Goal: Transaction & Acquisition: Purchase product/service

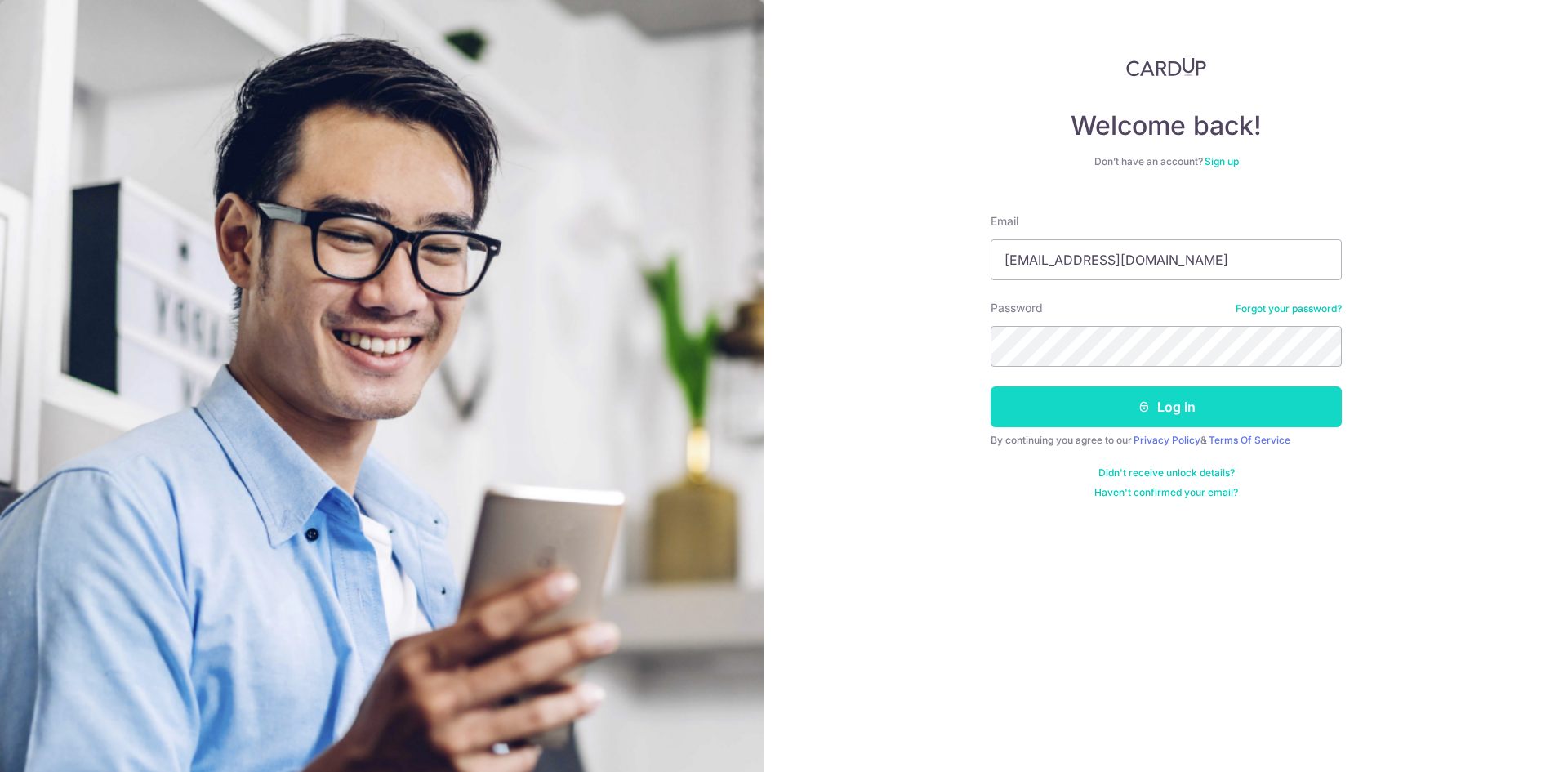
click at [1160, 405] on button "Log in" at bounding box center [1166, 407] width 351 height 41
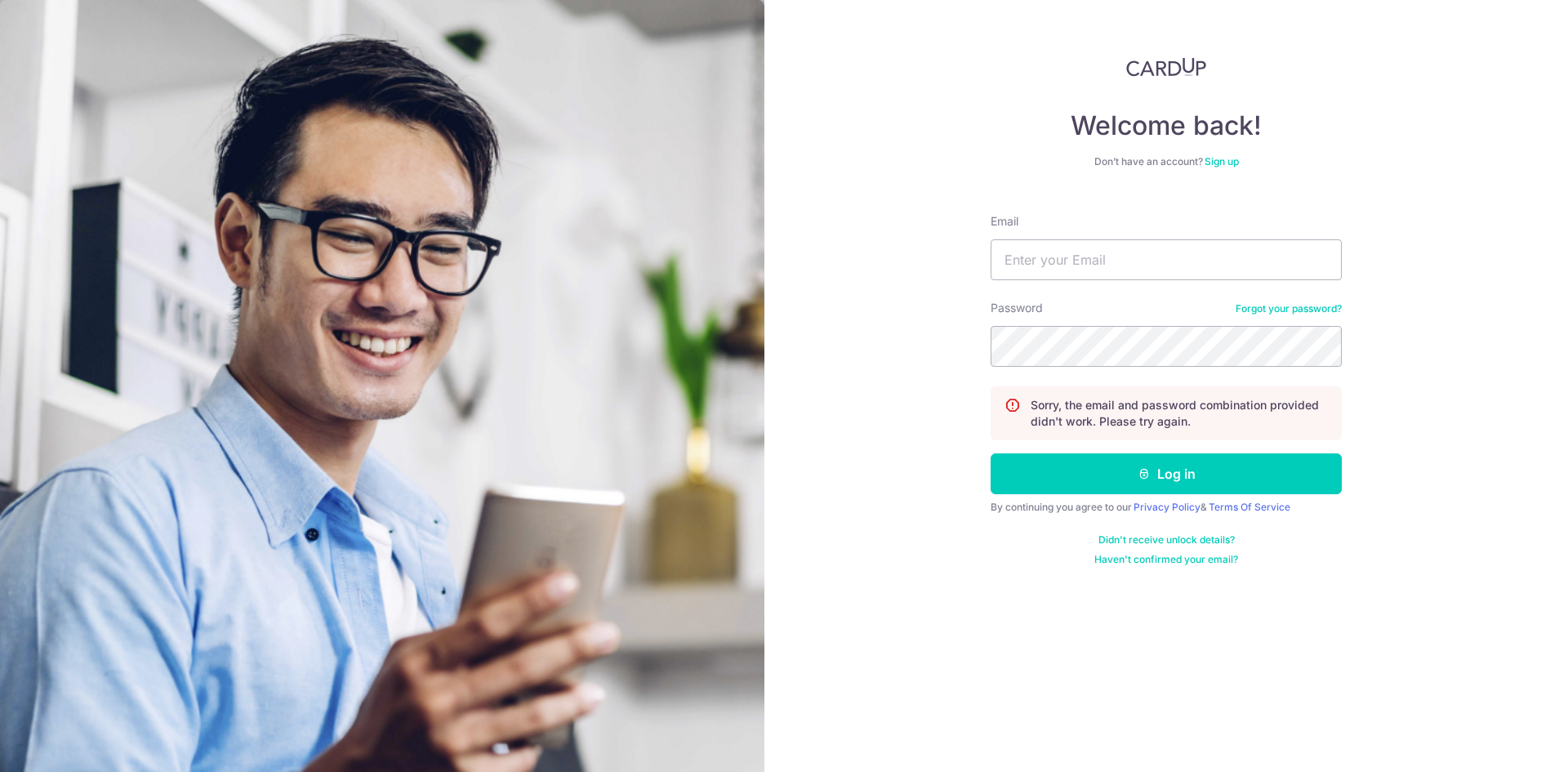
click at [1284, 306] on link "Forgot your password?" at bounding box center [1288, 309] width 106 height 13
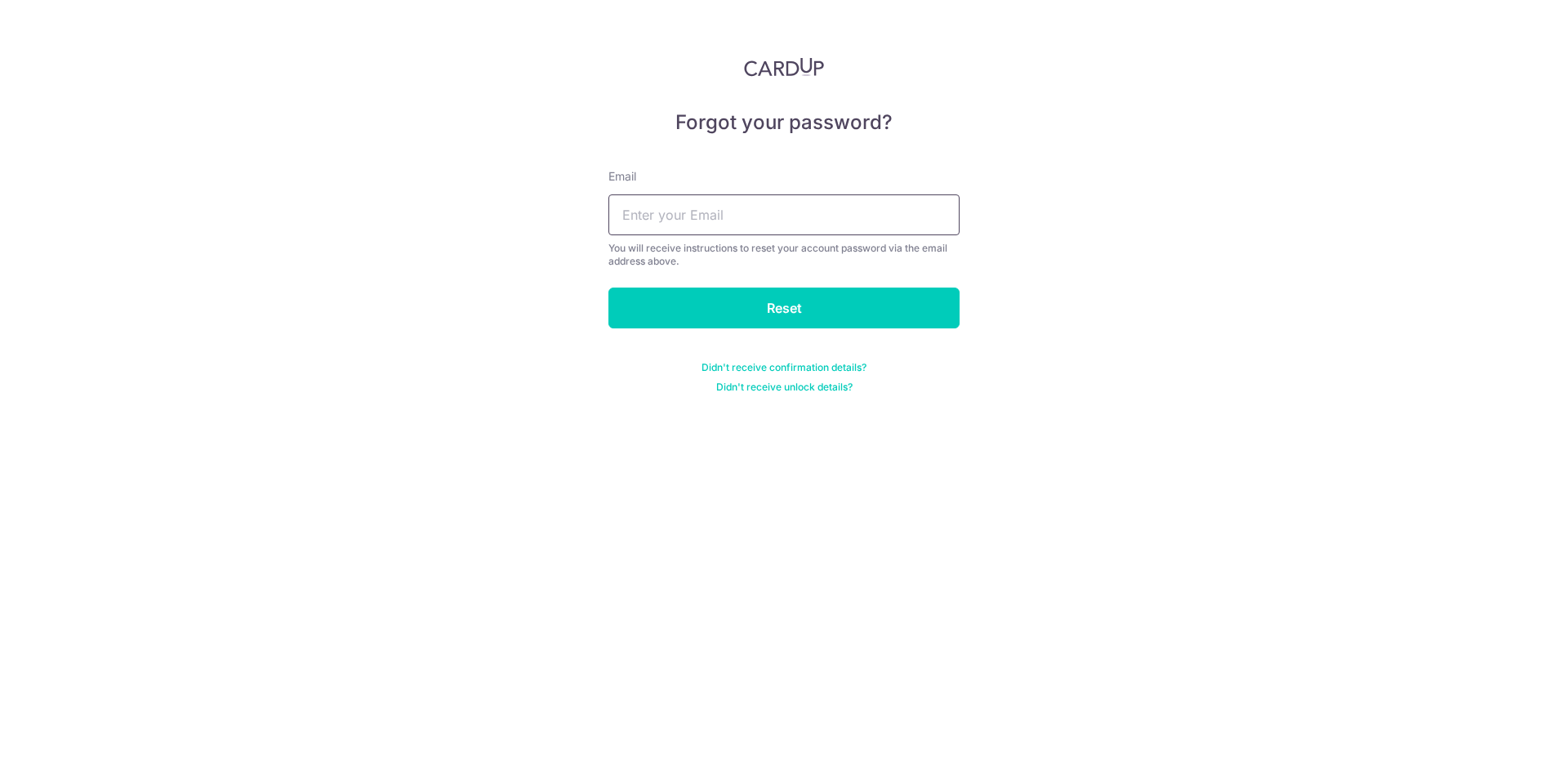
click at [730, 216] on input "text" at bounding box center [784, 215] width 351 height 41
type input "ktay.fin@gmail.com"
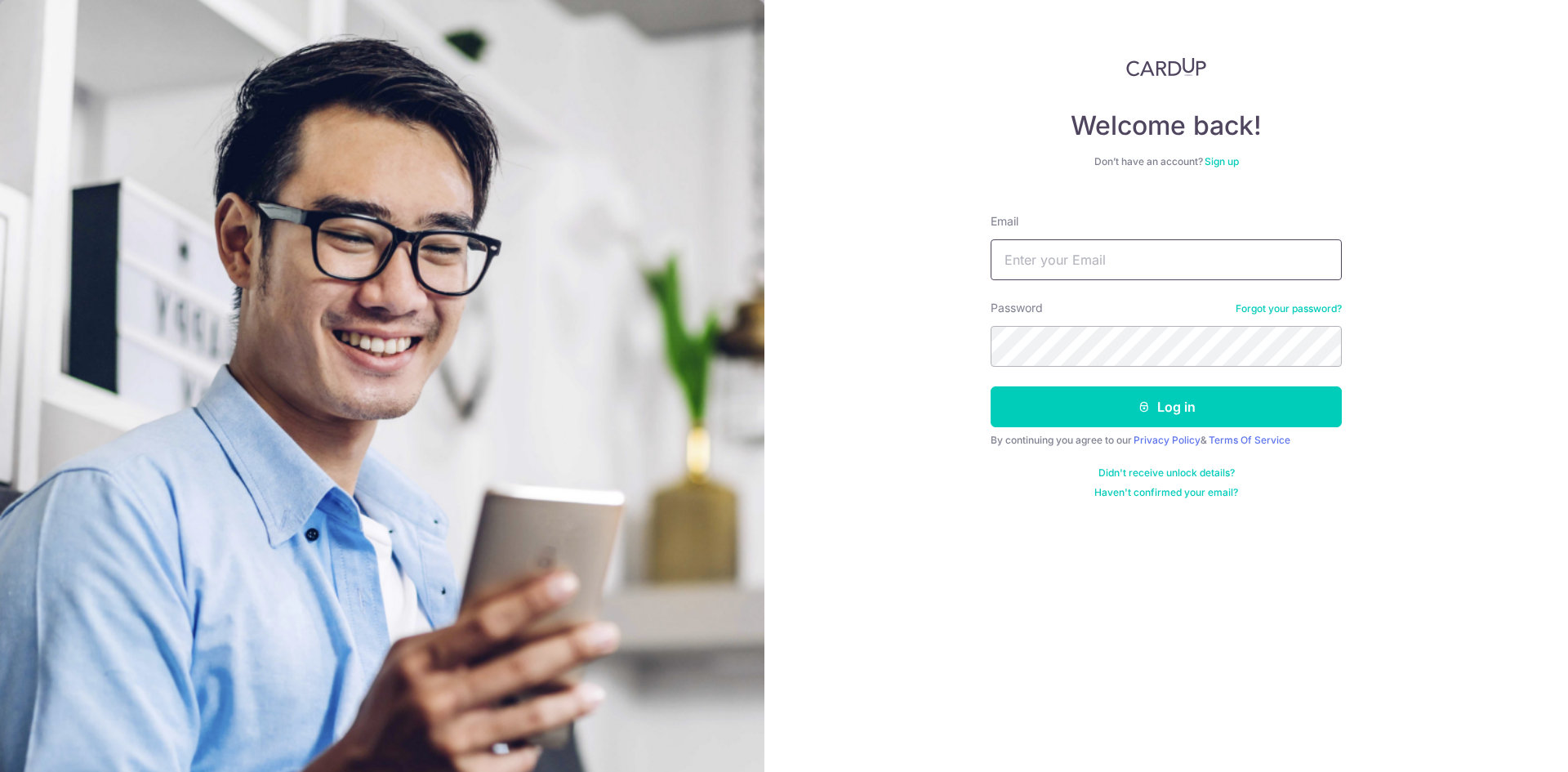
click at [1061, 267] on input "Email" at bounding box center [1166, 259] width 351 height 41
type input "ktay.fin@gmail.com"
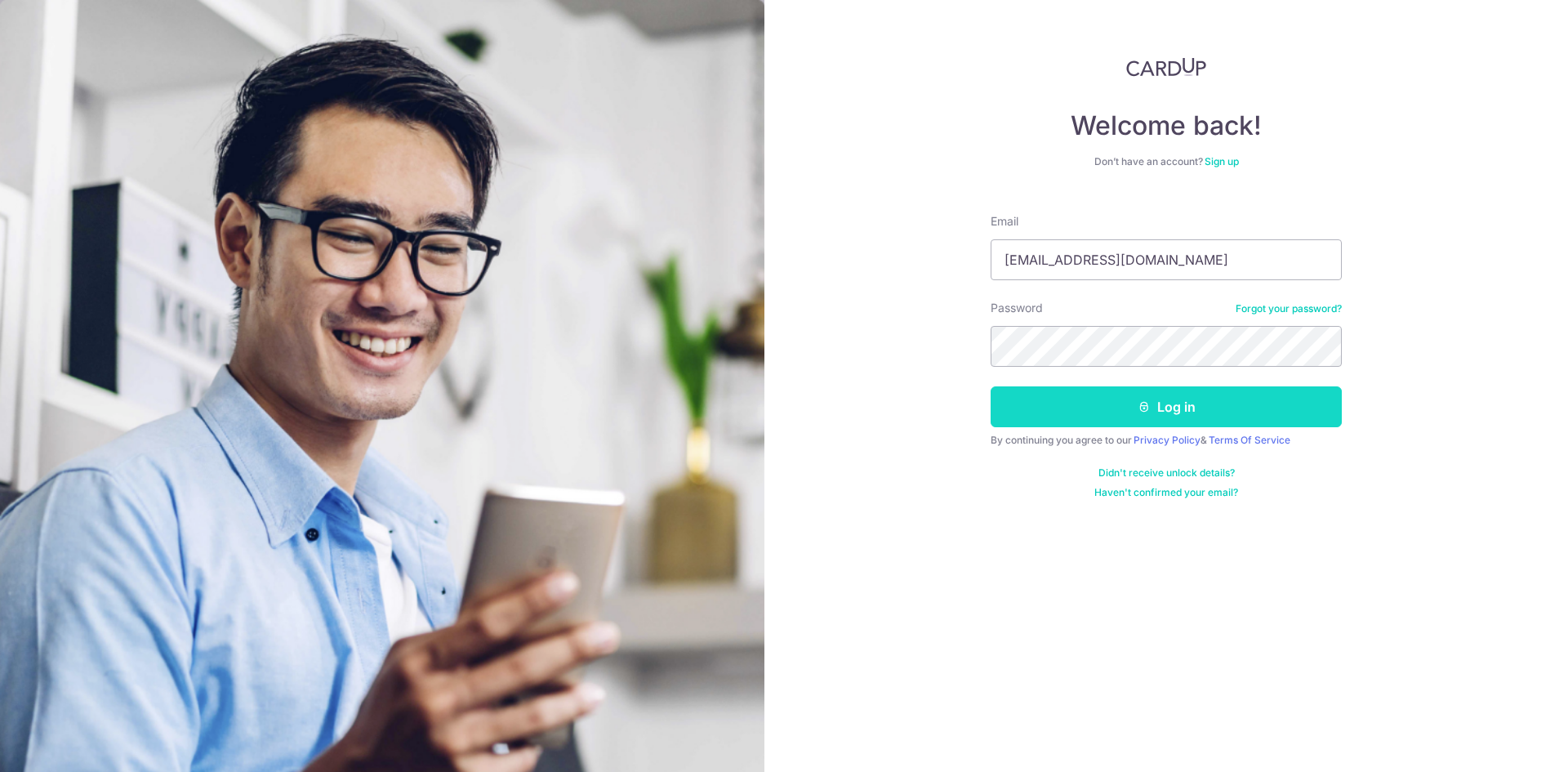
click at [1182, 412] on button "Log in" at bounding box center [1166, 407] width 351 height 41
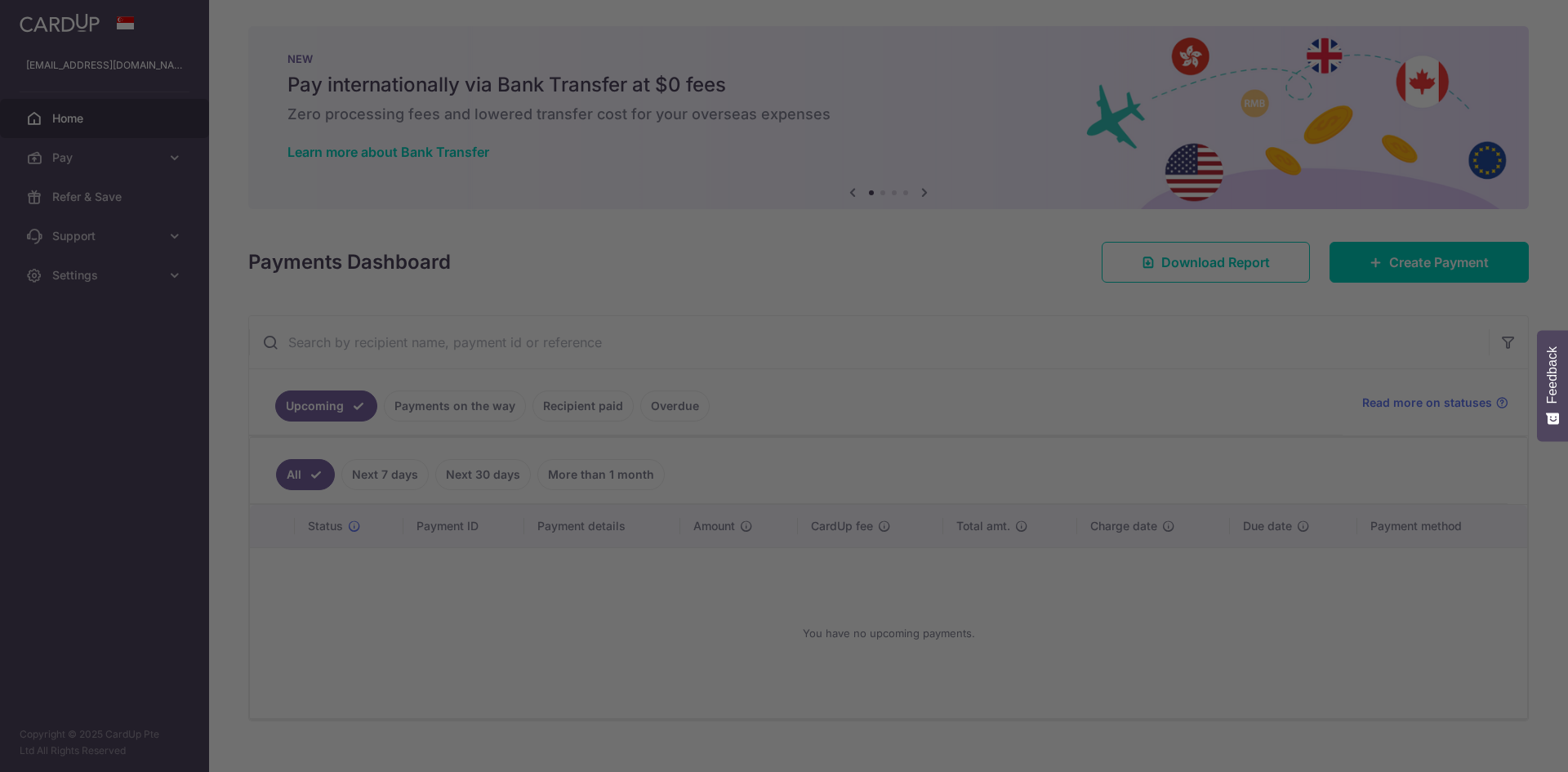
click at [1393, 264] on div at bounding box center [791, 389] width 1583 height 779
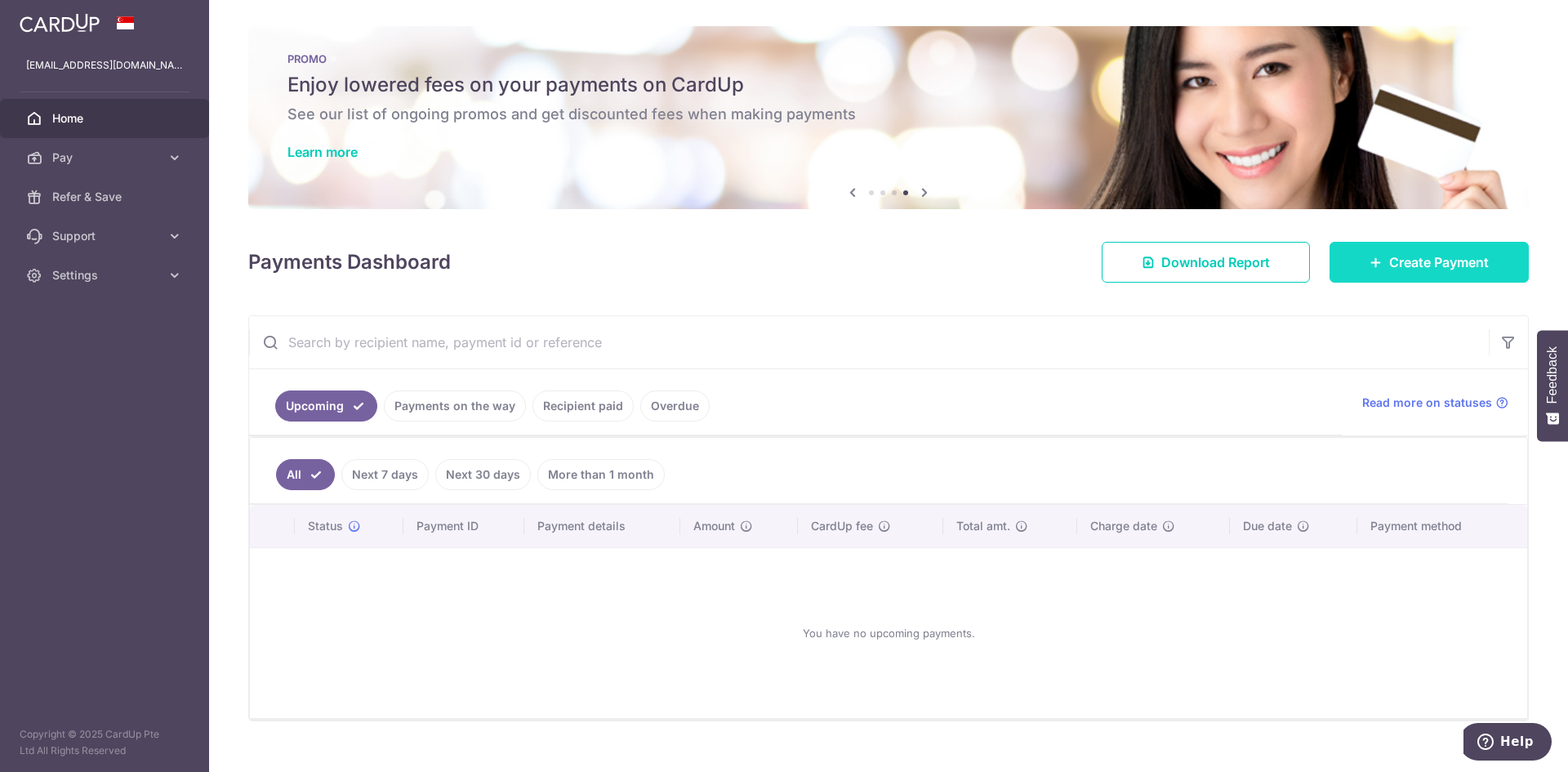
click at [1411, 266] on span "Create Payment" at bounding box center [1439, 262] width 100 height 19
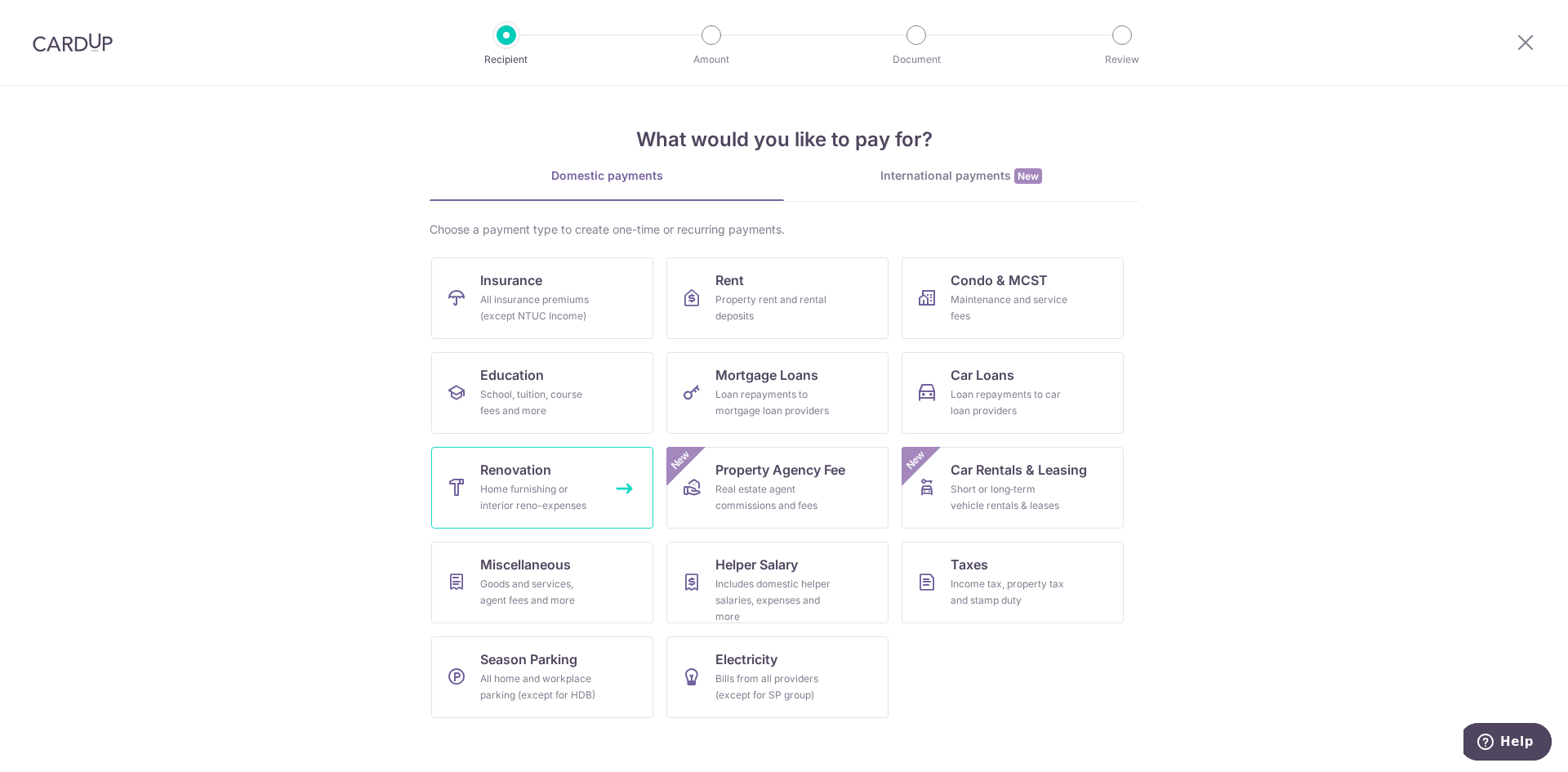
click at [548, 497] on div "Home furnishing or interior reno-expenses" at bounding box center [539, 498] width 118 height 33
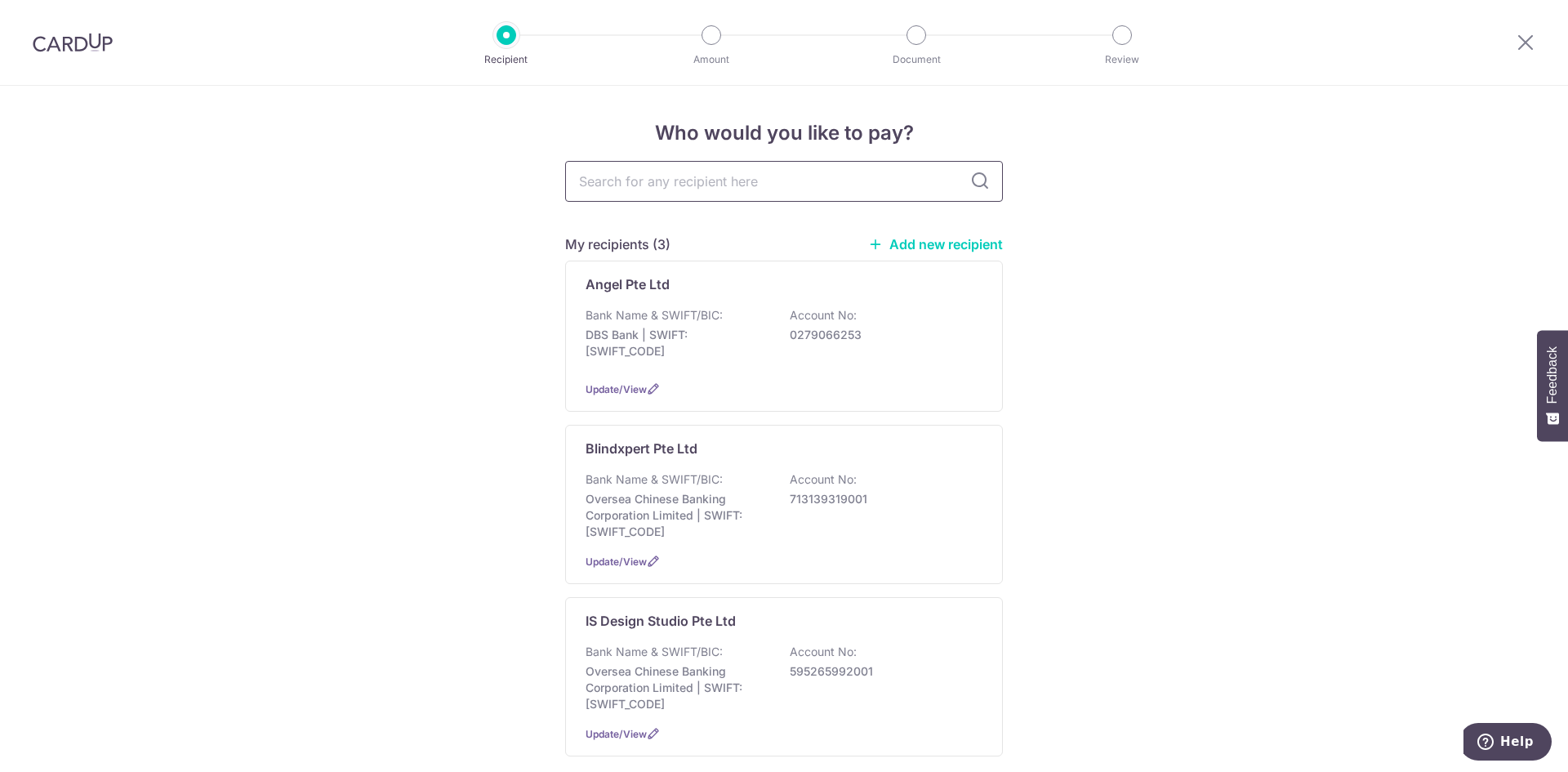
click at [791, 189] on input "text" at bounding box center [784, 181] width 437 height 41
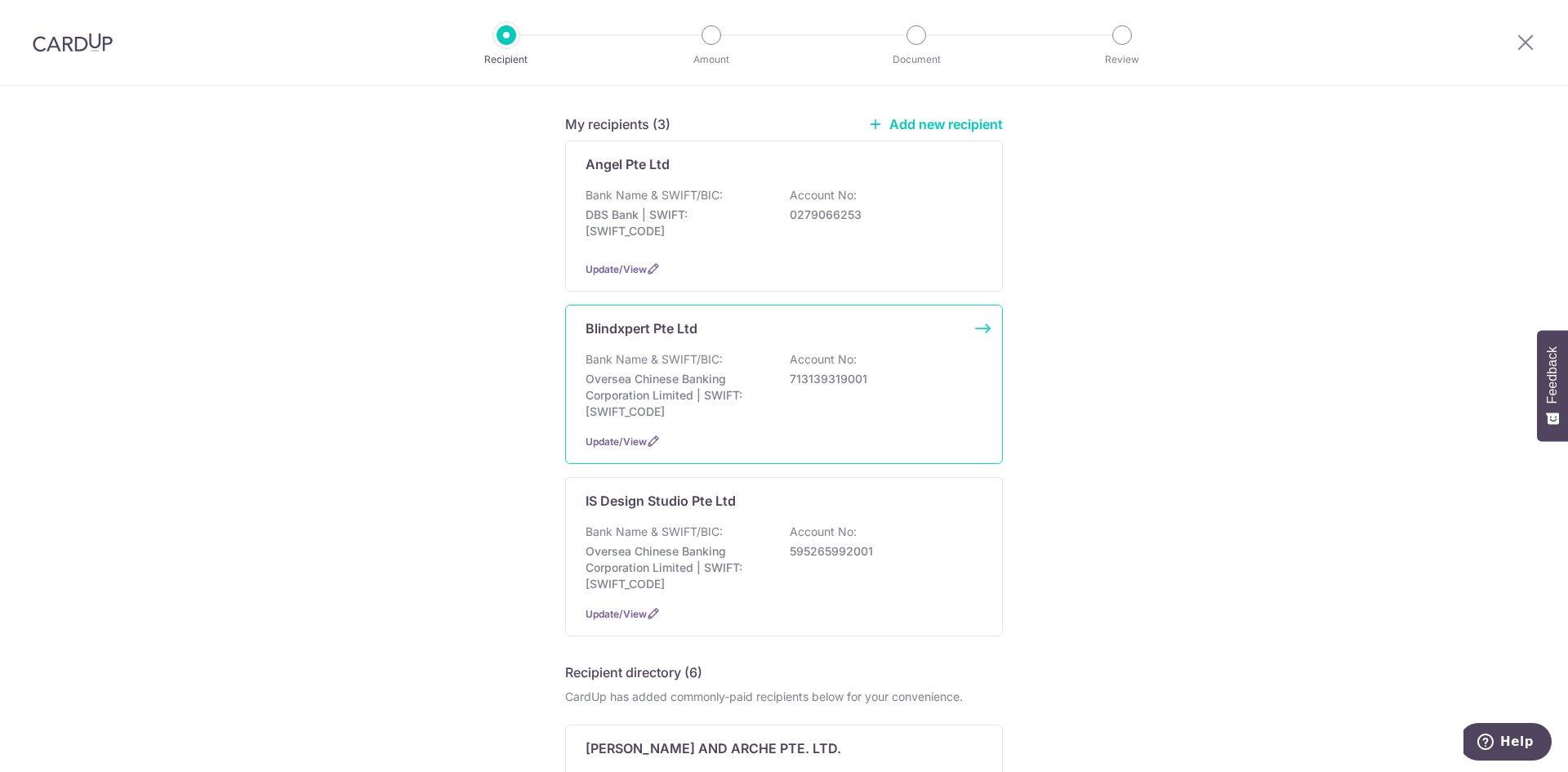
scroll to position [163, 0]
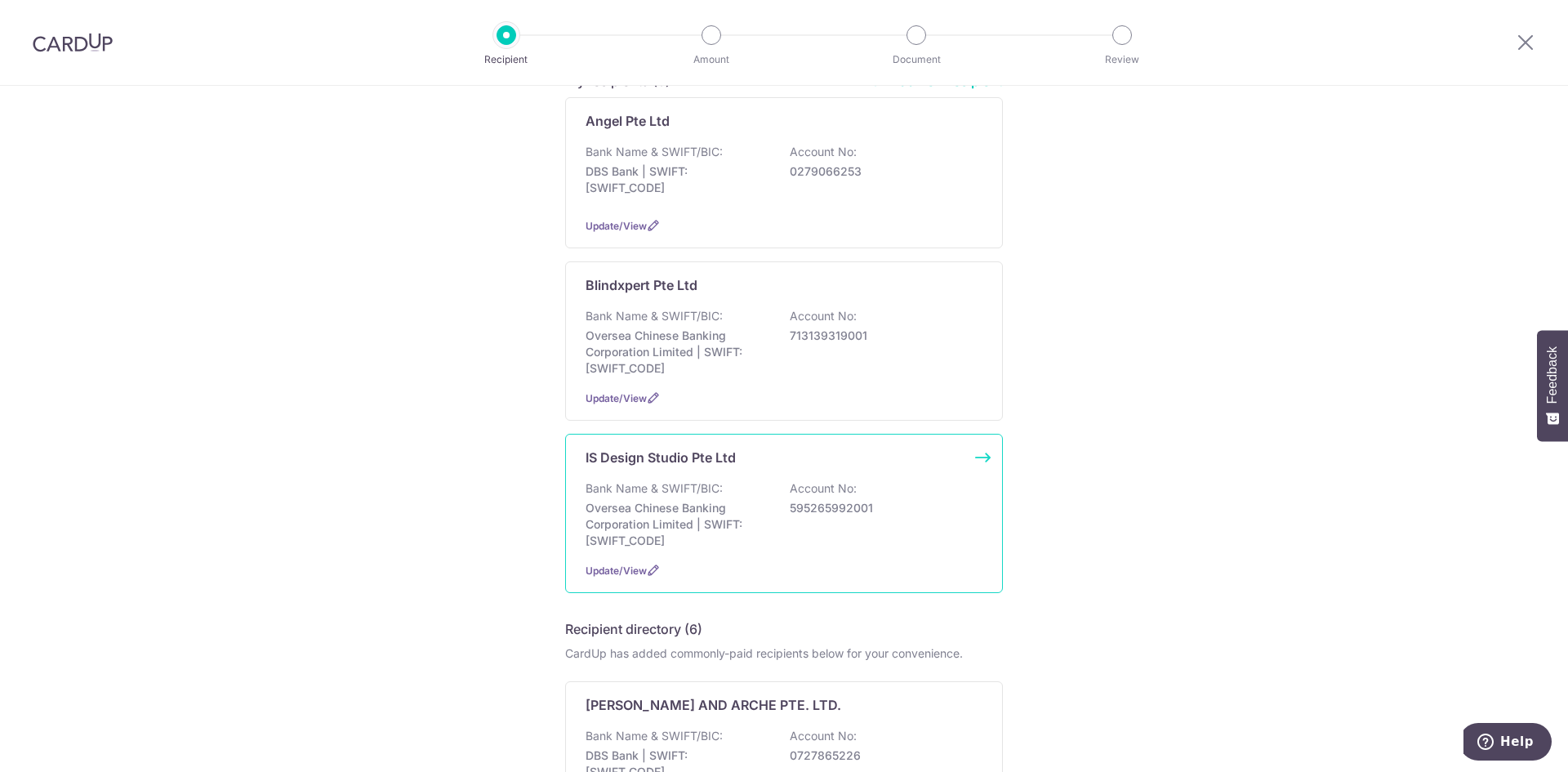
click at [647, 508] on p "Oversea Chinese Banking Corporation Limited | SWIFT: OCBCSGSGXXX" at bounding box center [677, 524] width 183 height 49
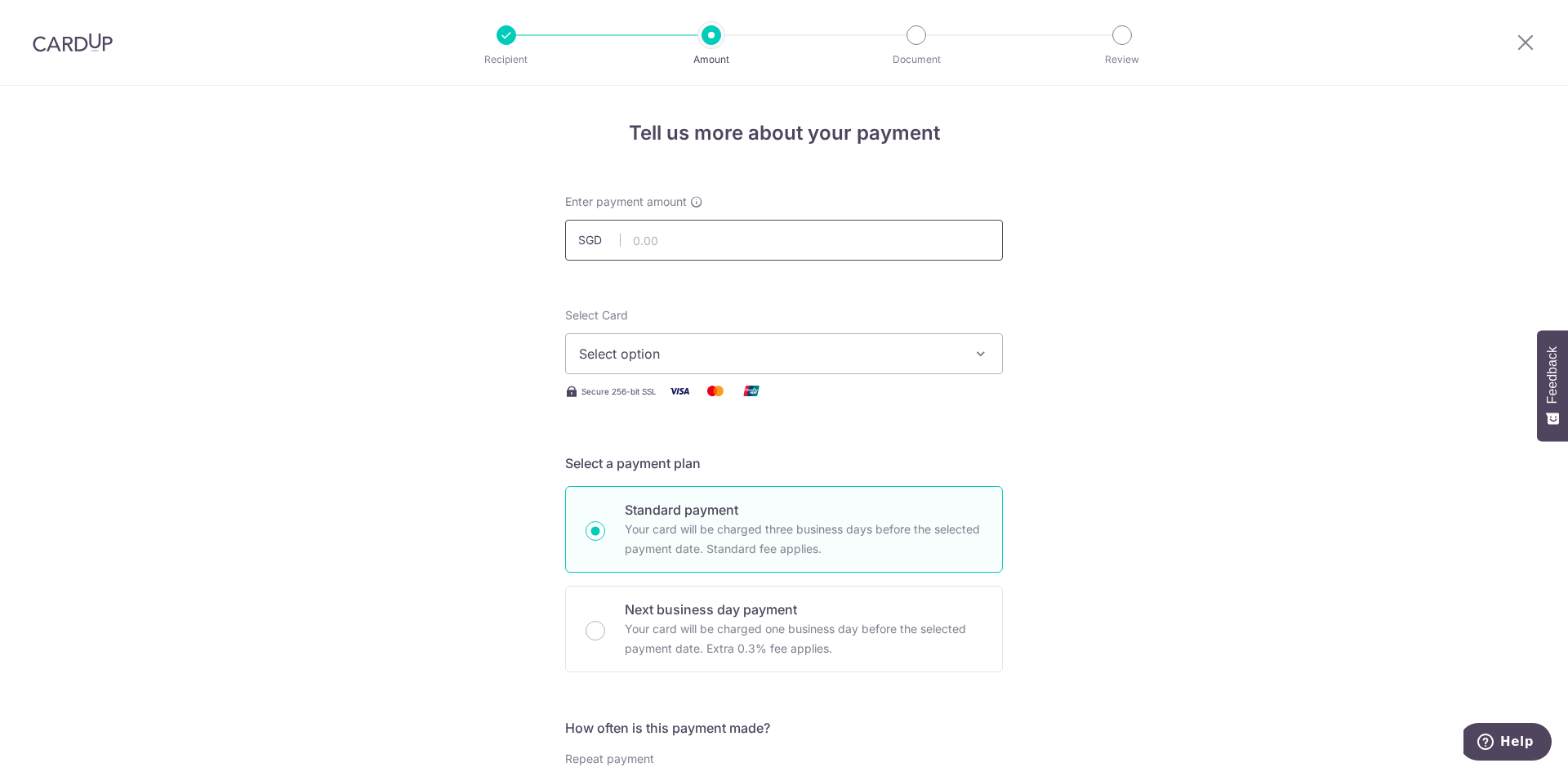
click at [633, 245] on input "text" at bounding box center [784, 240] width 437 height 41
type input "10,000.00"
click at [972, 361] on icon "button" at bounding box center [980, 353] width 16 height 16
click at [964, 355] on button "Select option" at bounding box center [784, 353] width 437 height 41
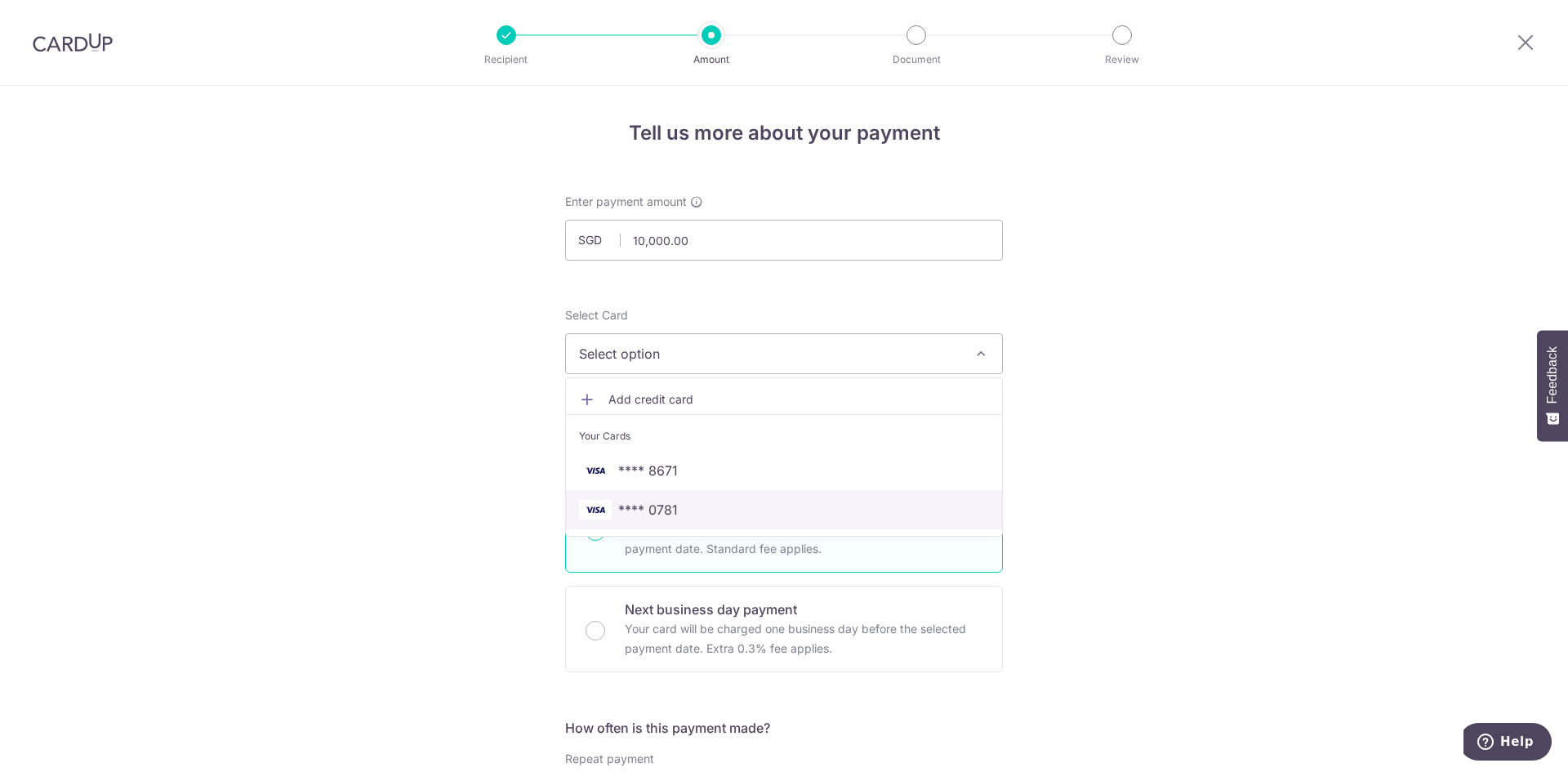
click at [649, 506] on span "**** 0781" at bounding box center [648, 509] width 59 height 19
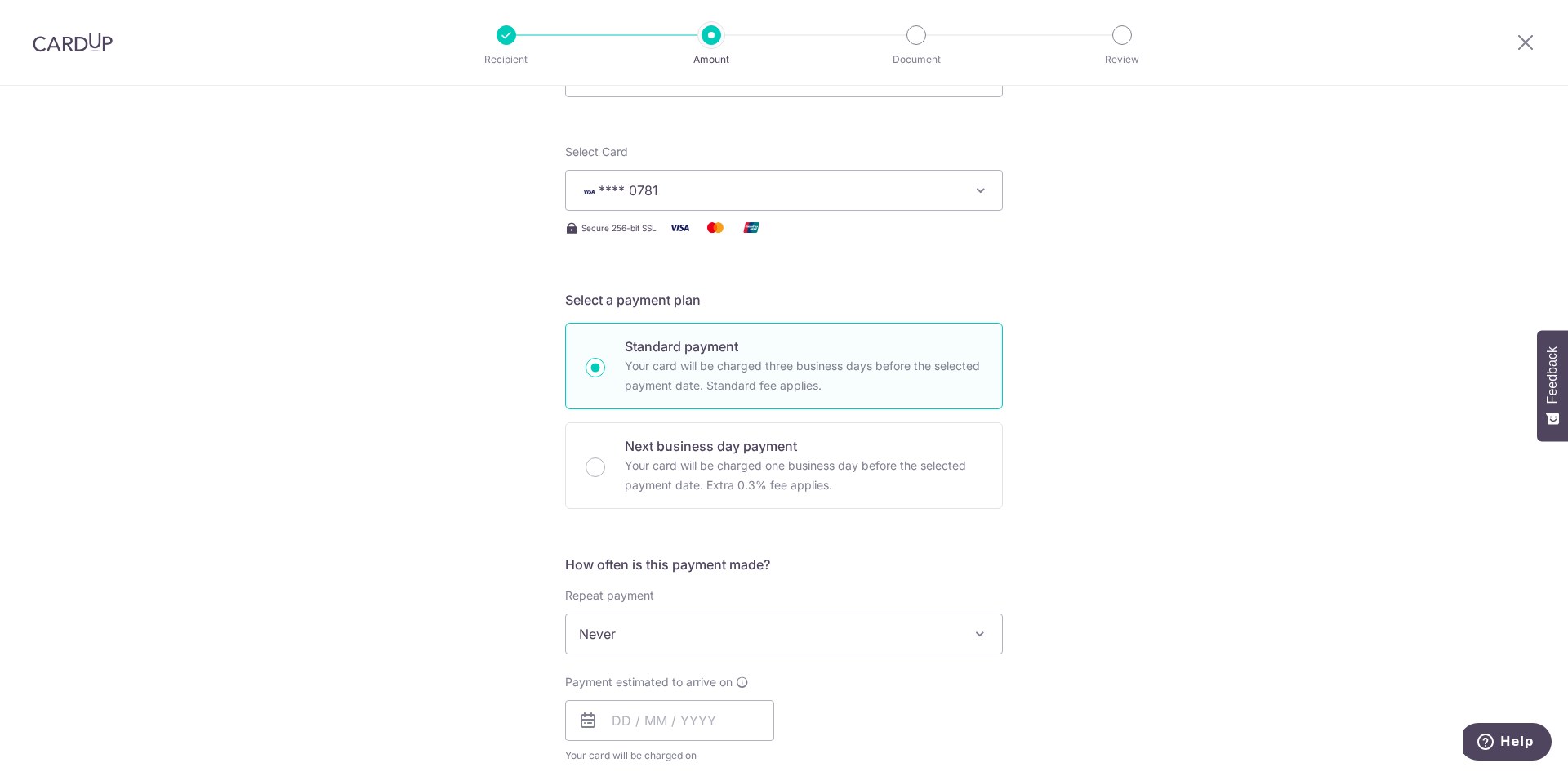
scroll to position [245, 0]
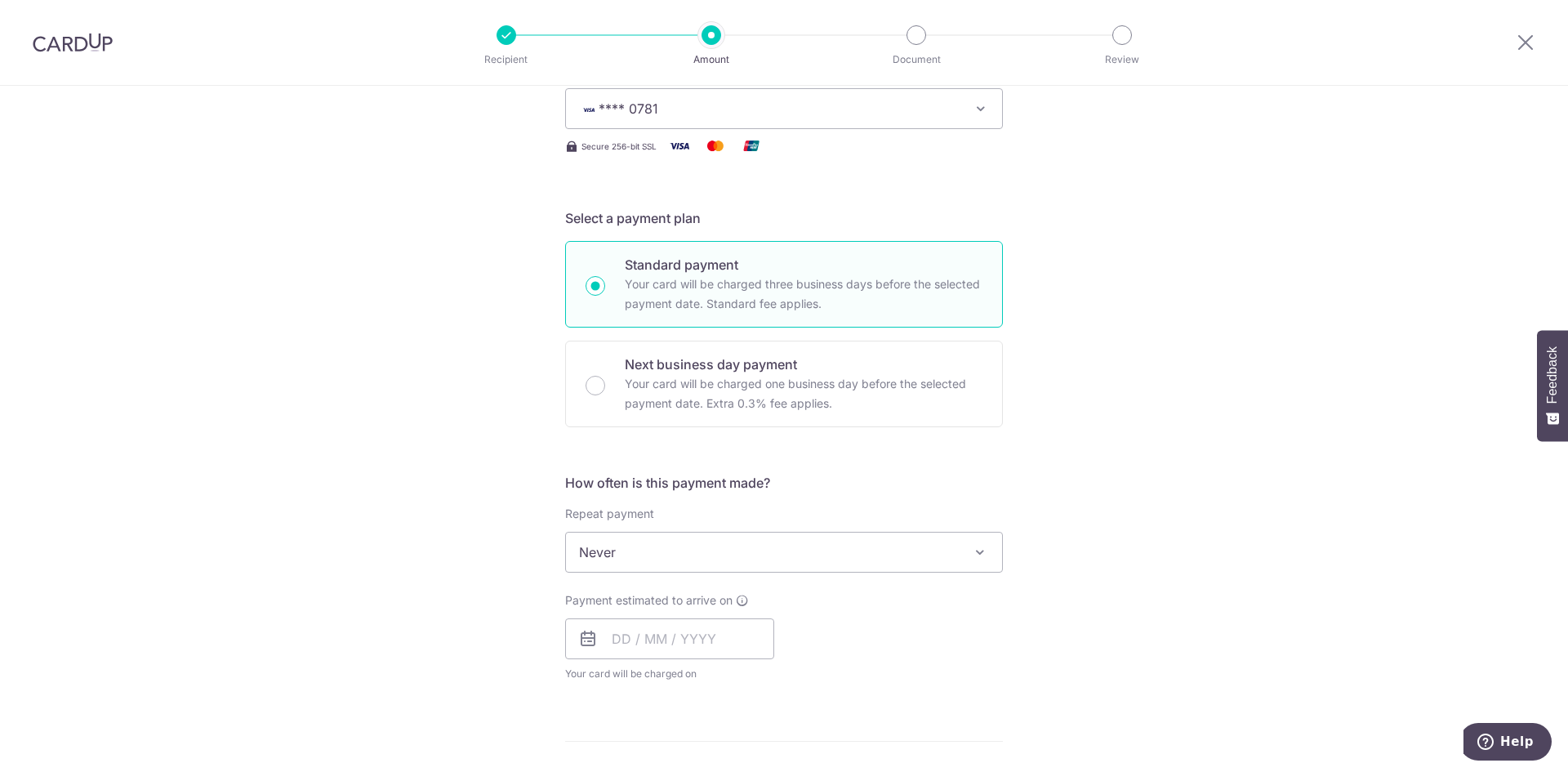
click at [796, 549] on span "Never" at bounding box center [784, 551] width 436 height 39
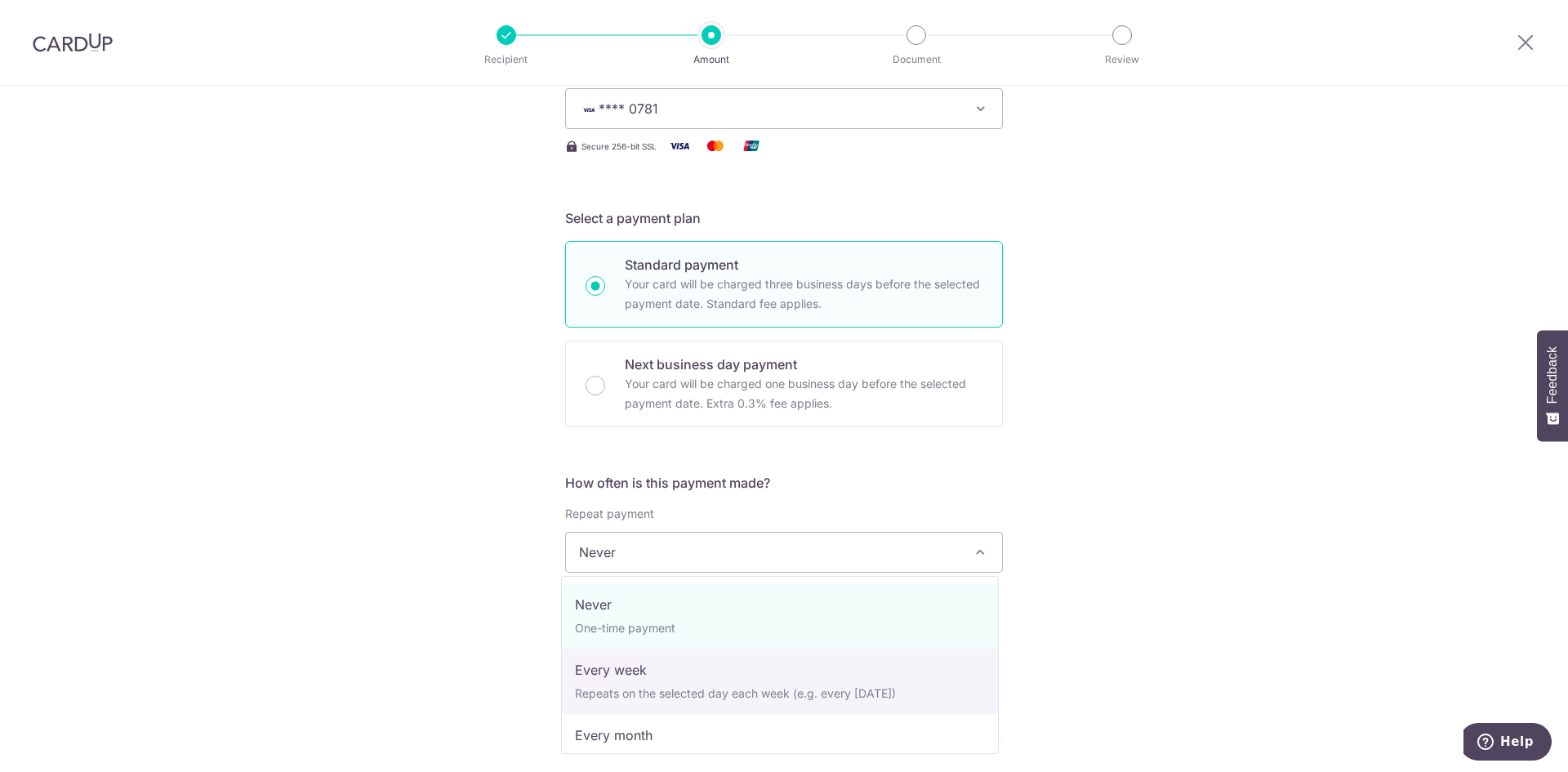
select select "2"
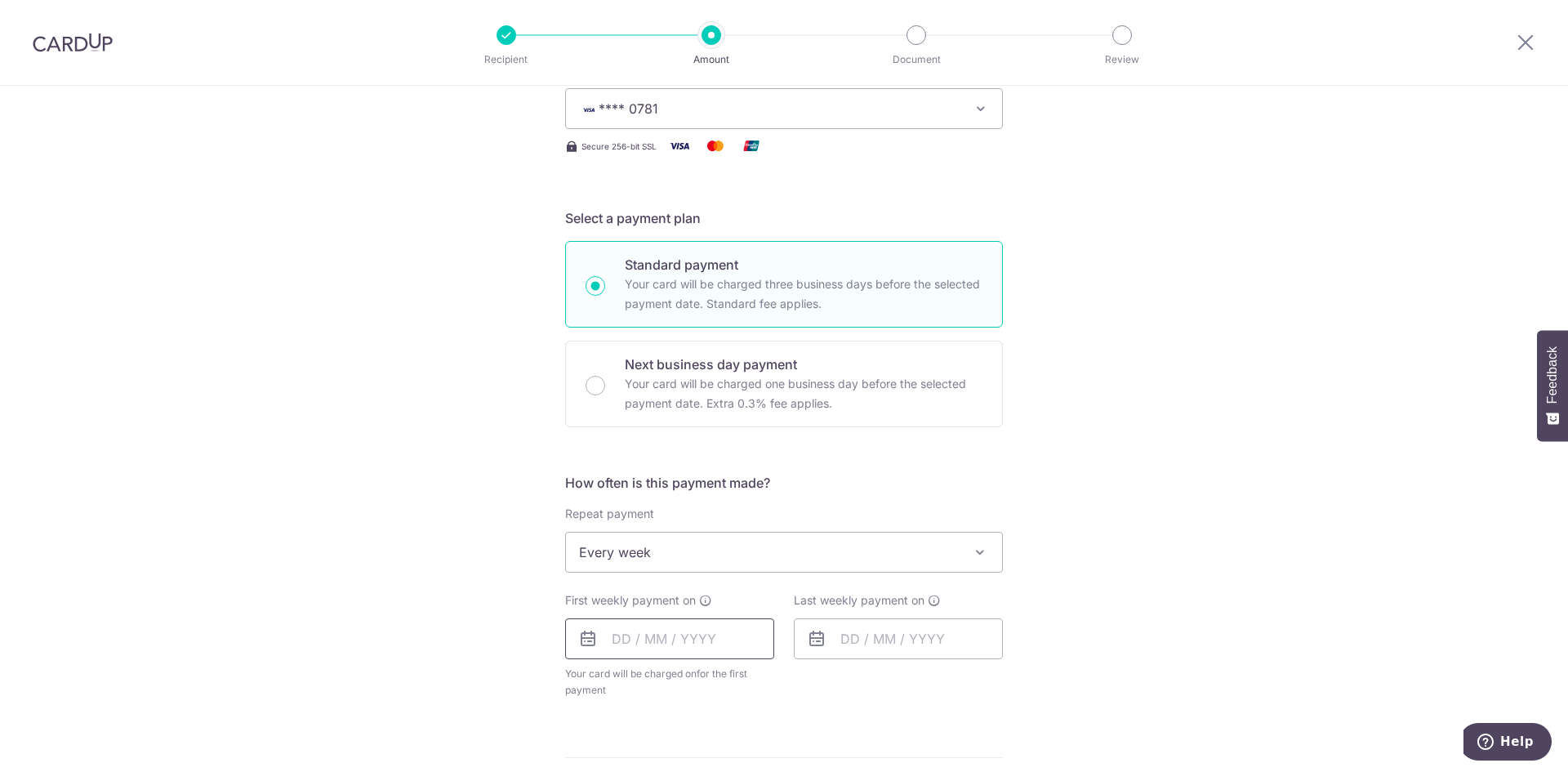
click at [635, 646] on input "text" at bounding box center [669, 639] width 209 height 41
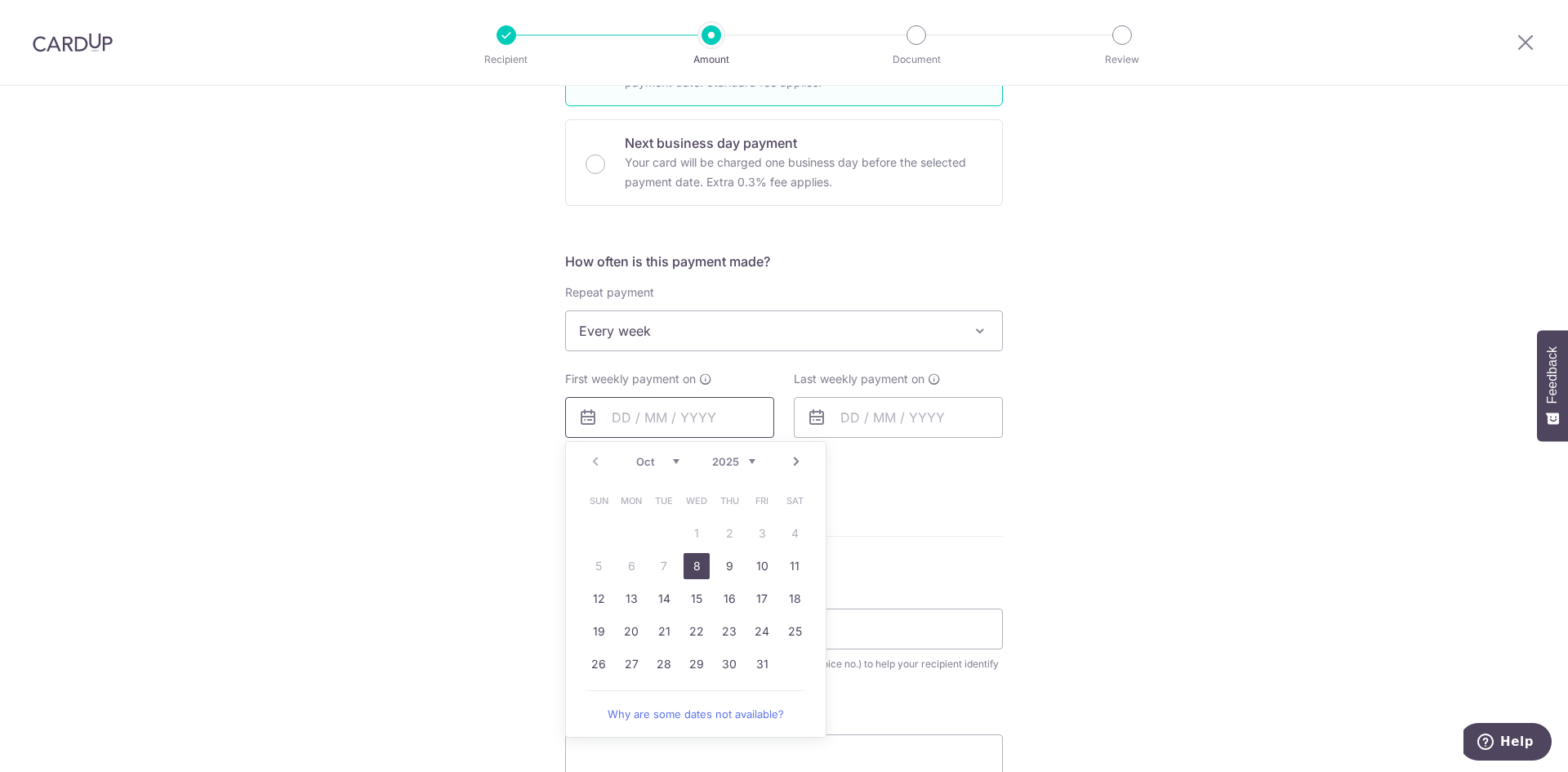
scroll to position [490, 0]
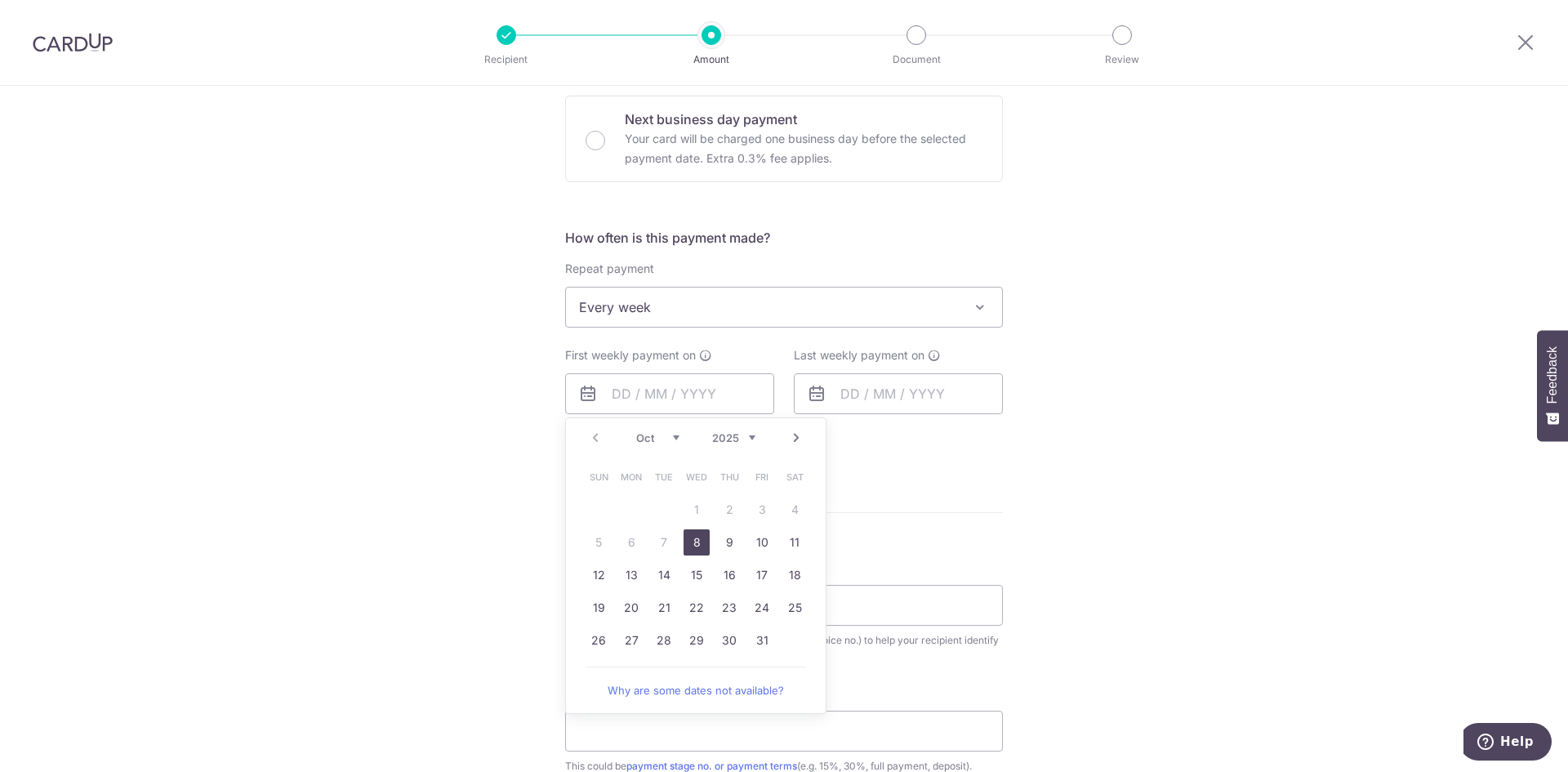
click at [695, 539] on link "8" at bounding box center [696, 542] width 26 height 26
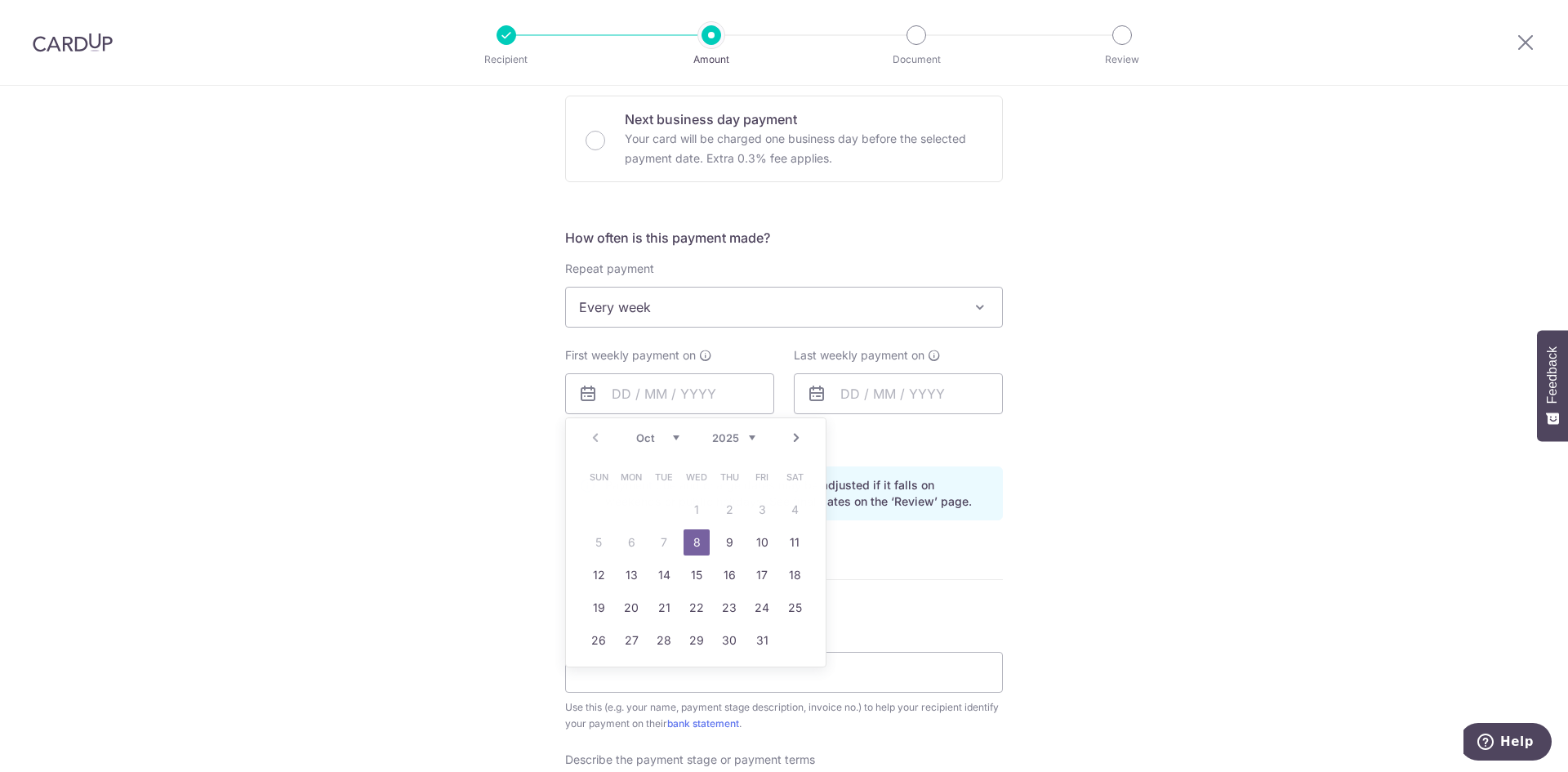
type input "[DATE]"
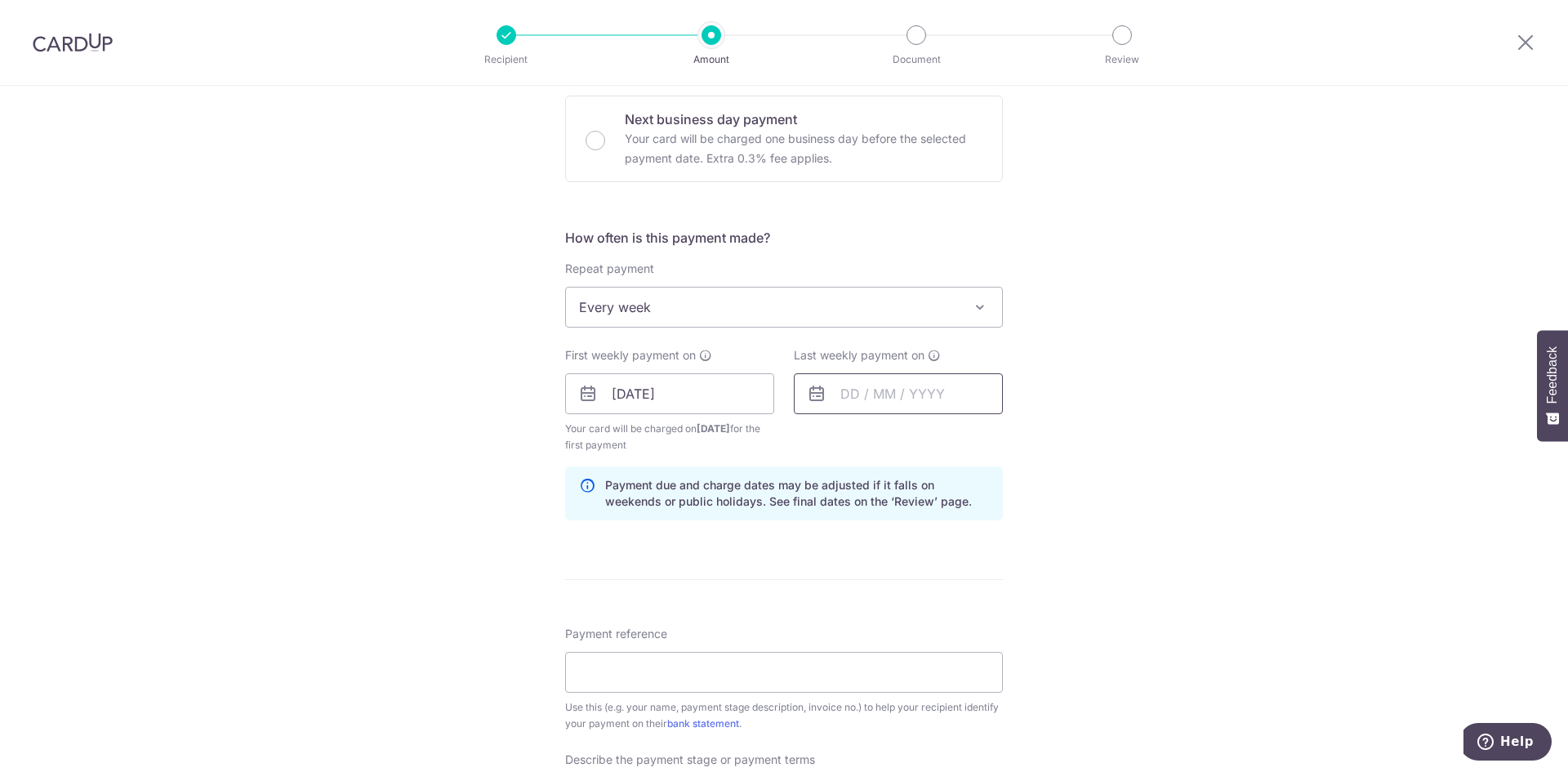
click at [934, 396] on input "text" at bounding box center [899, 393] width 209 height 41
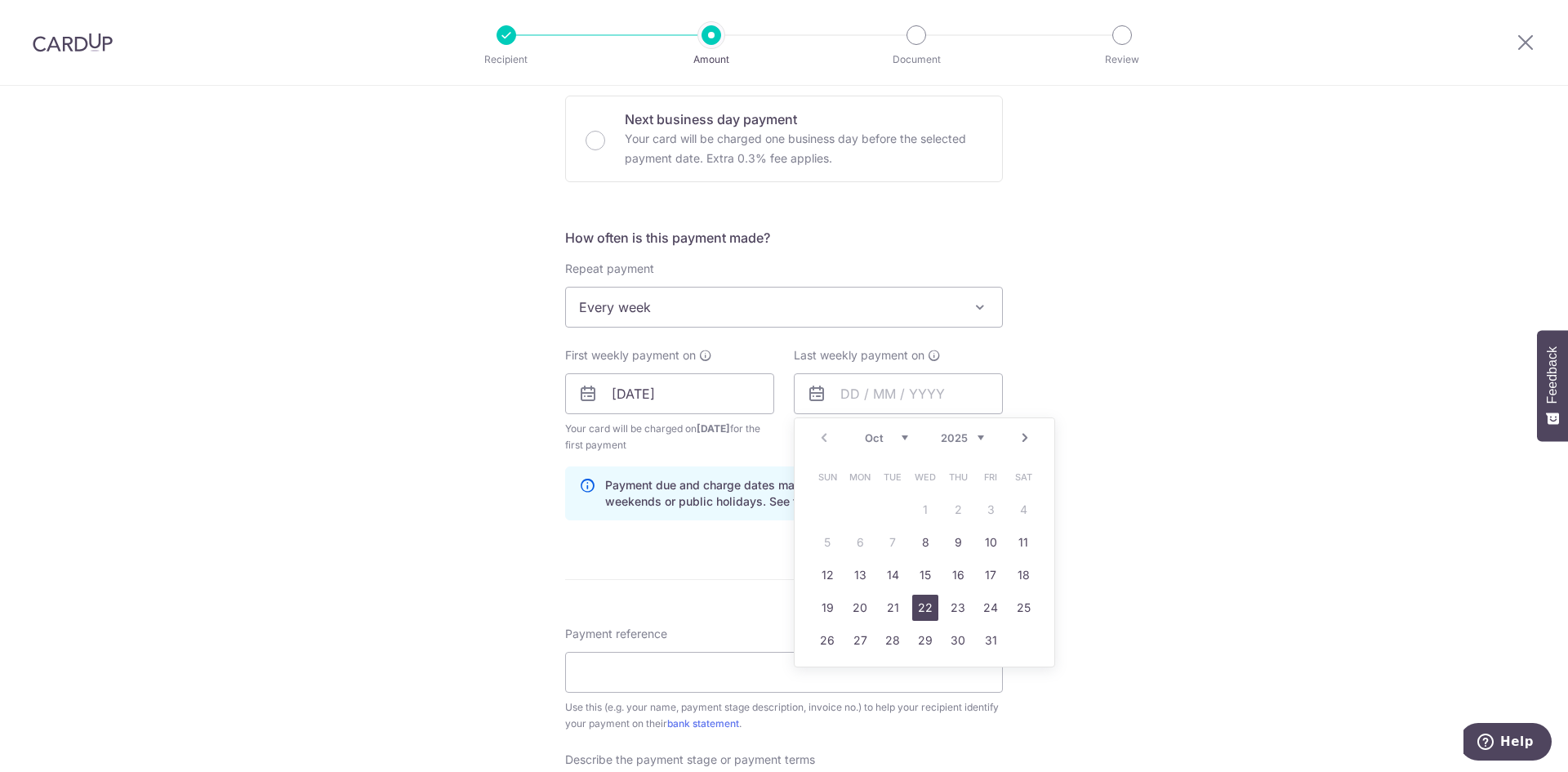
click at [924, 607] on link "22" at bounding box center [924, 607] width 26 height 26
type input "22/10/2025"
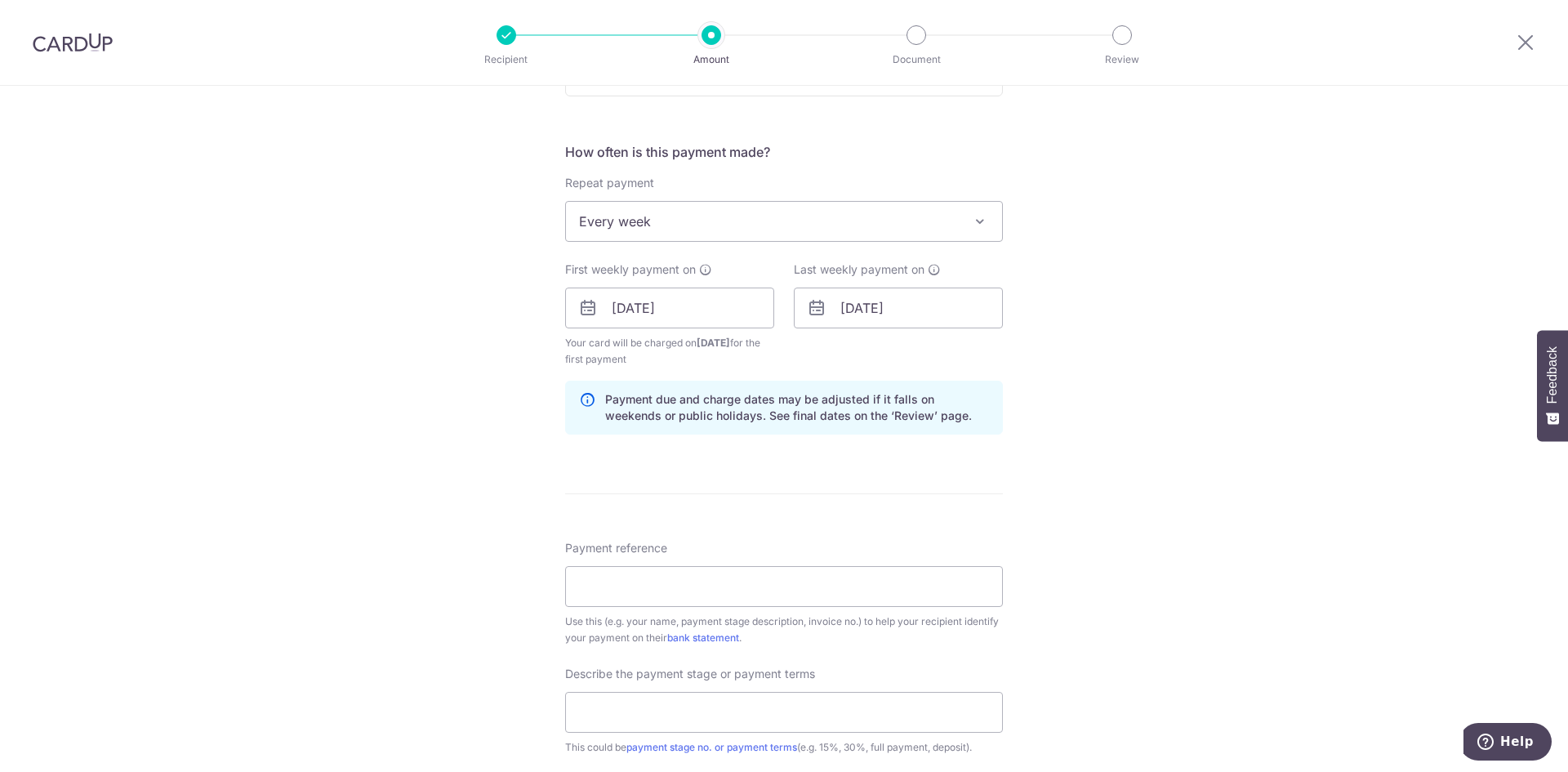
scroll to position [653, 0]
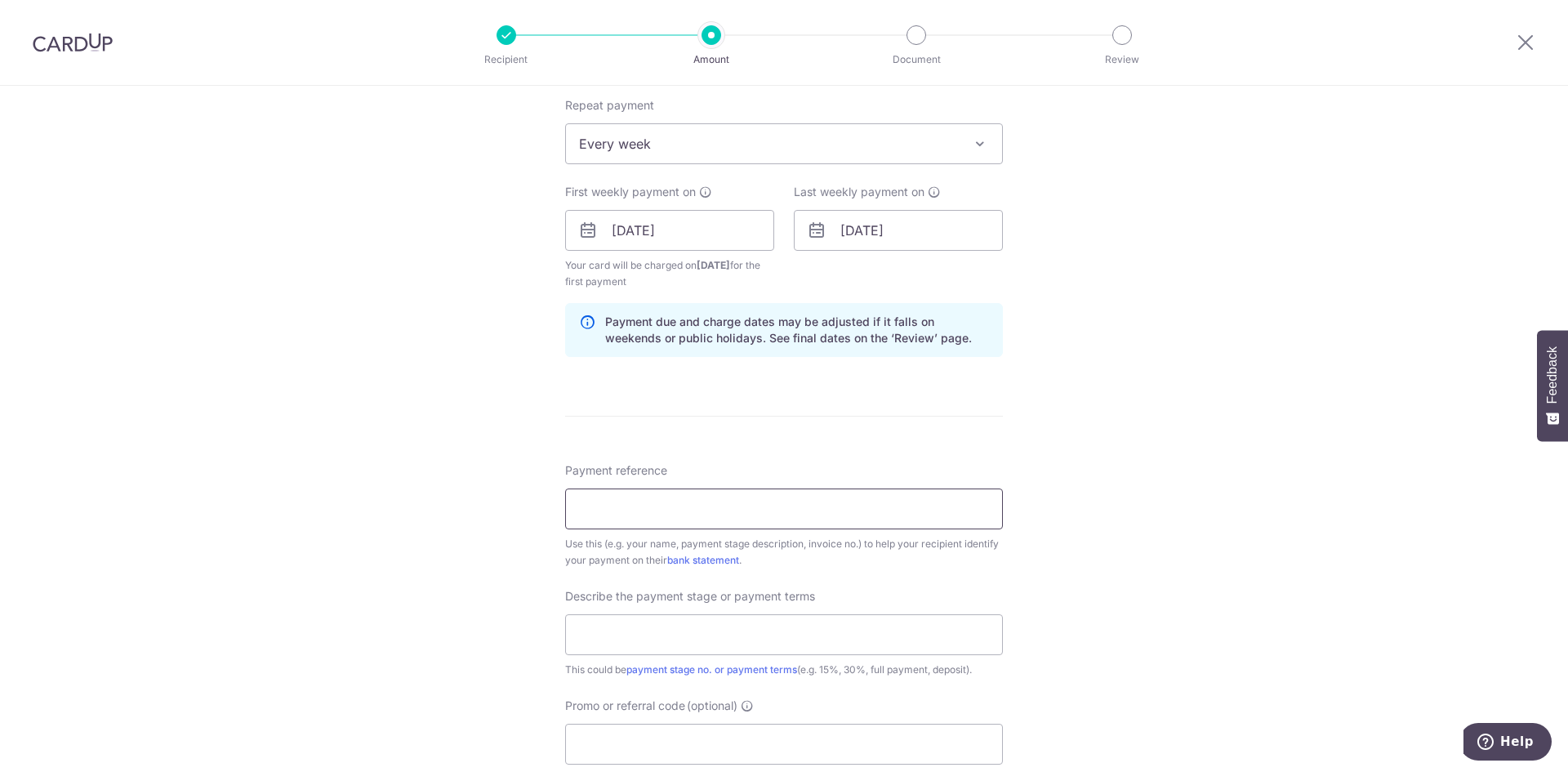
click at [729, 506] on input "Payment reference" at bounding box center [784, 508] width 437 height 41
click at [619, 501] on input "Payment reference" at bounding box center [784, 508] width 437 height 41
type input "INV25-00095"
click at [1059, 592] on div "Tell us more about your payment Enter payment amount SGD 10,000.00 10000.00 Sel…" at bounding box center [784, 267] width 1568 height 1670
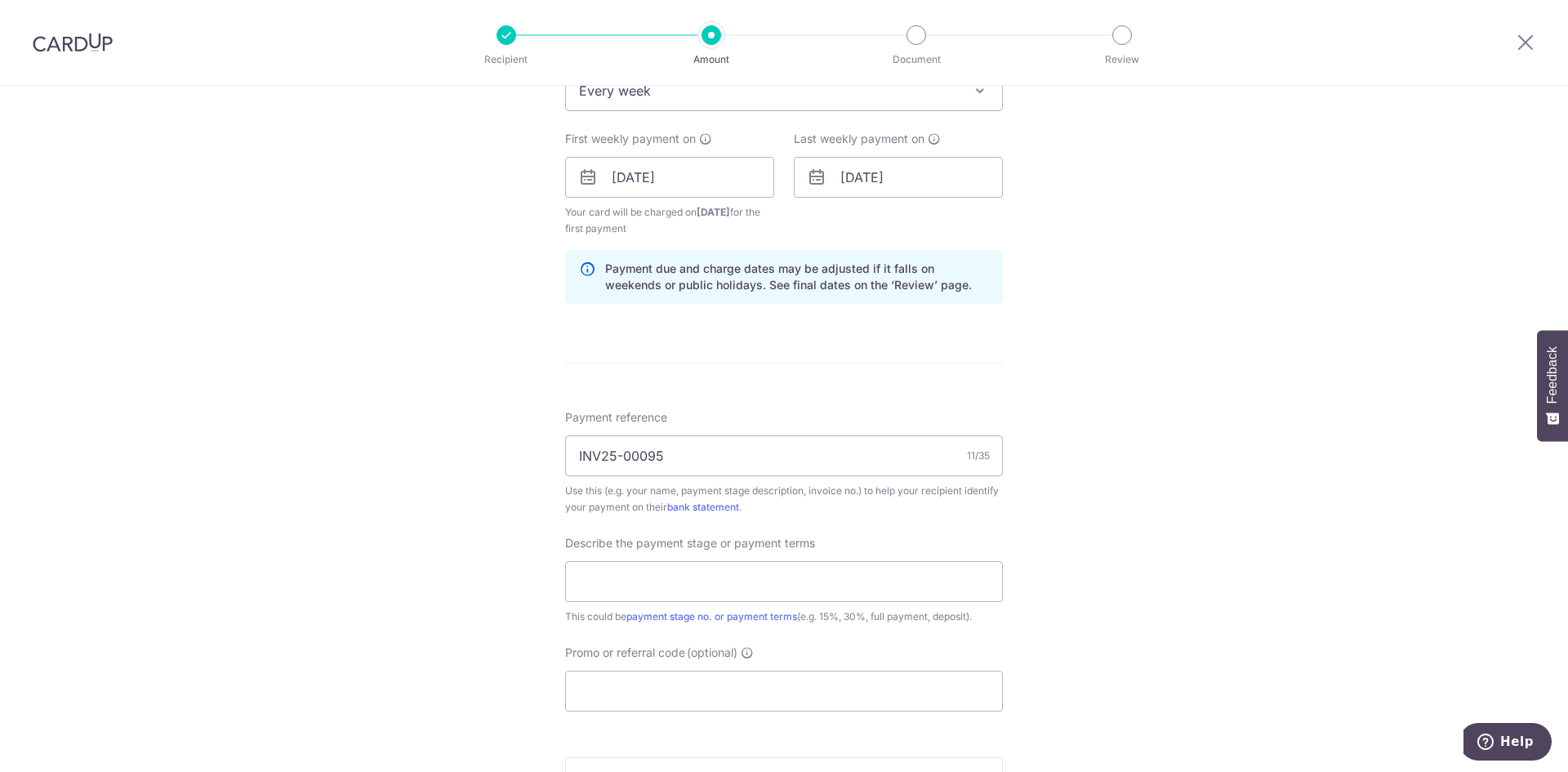
scroll to position [735, 0]
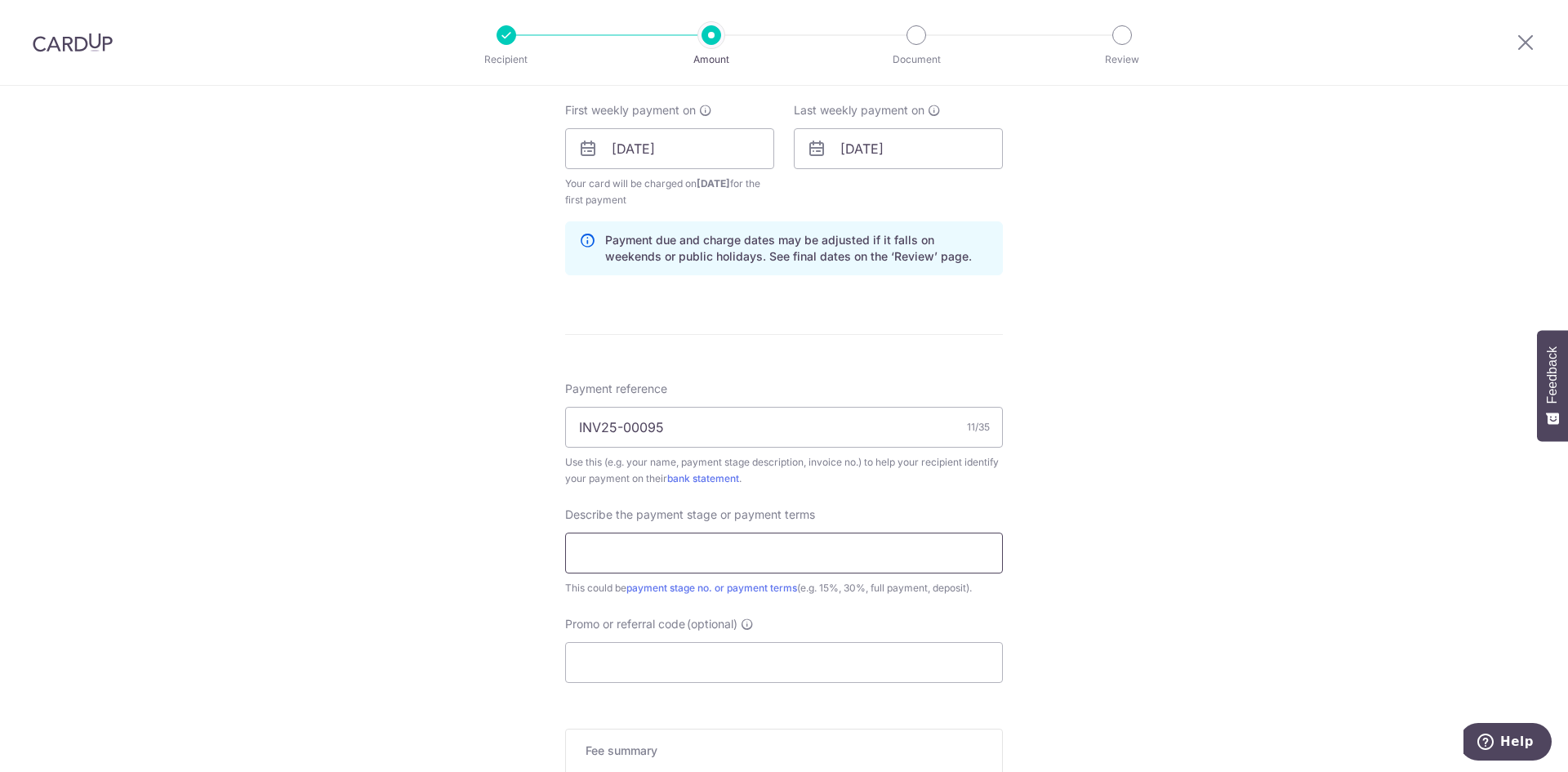
click at [673, 552] on input "text" at bounding box center [784, 552] width 437 height 41
type input "3rd claim"
click at [640, 659] on input "Promo or referral code (optional)" at bounding box center [784, 662] width 437 height 41
click at [668, 666] on input "Promo or referral code (optional)" at bounding box center [784, 662] width 437 height 41
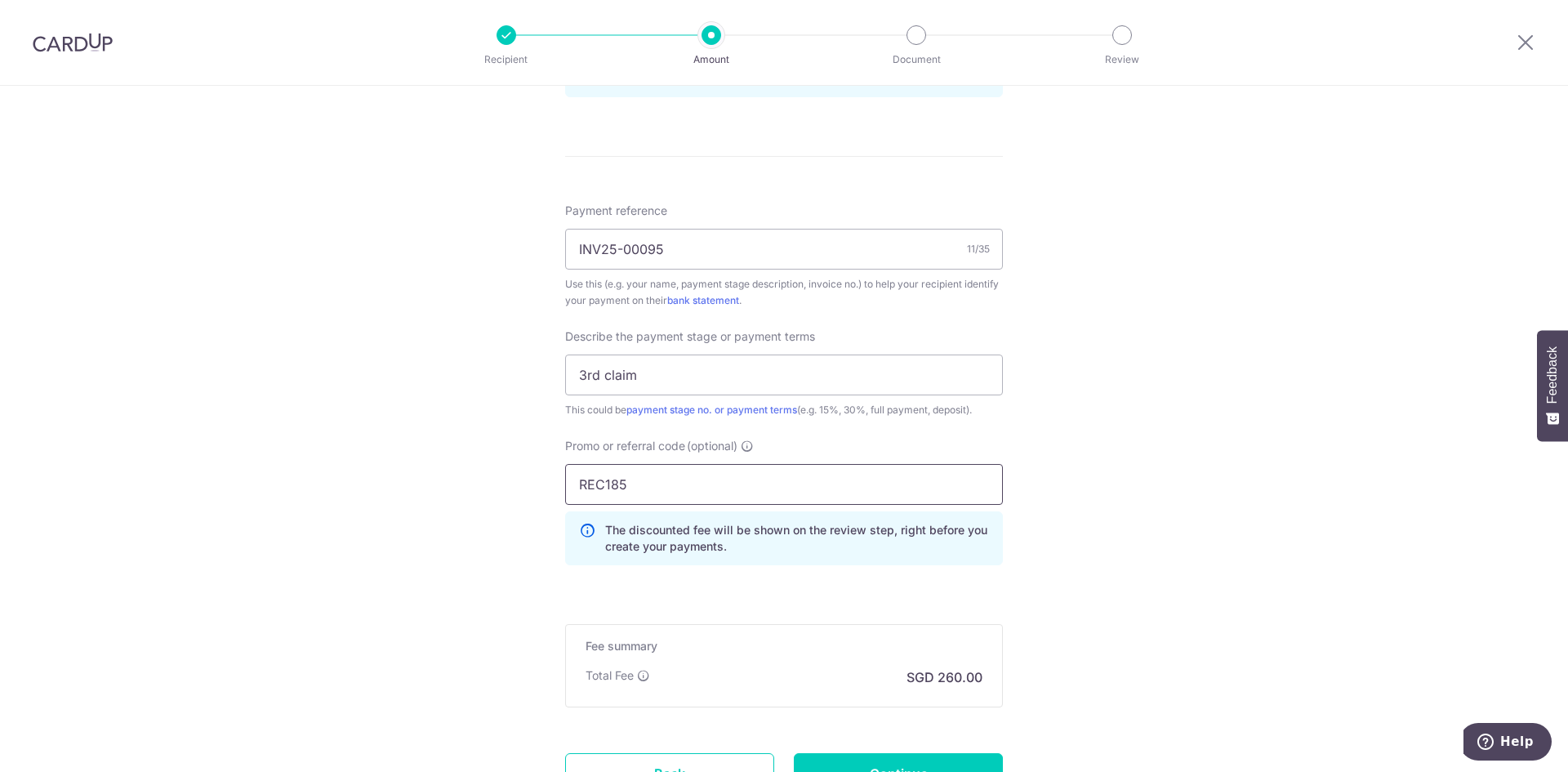
scroll to position [1058, 0]
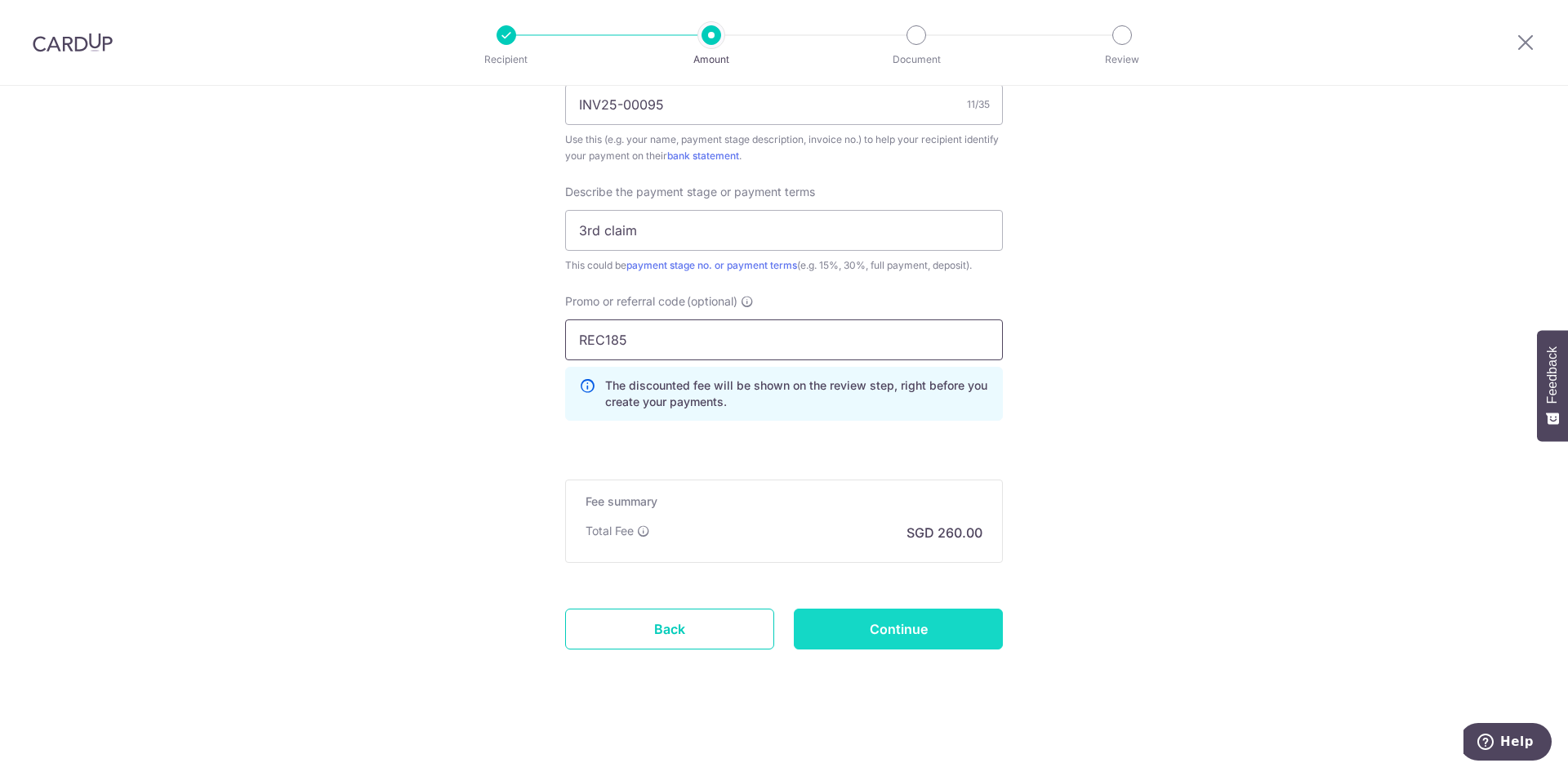
type input "REC185"
click at [894, 635] on input "Continue" at bounding box center [899, 628] width 209 height 41
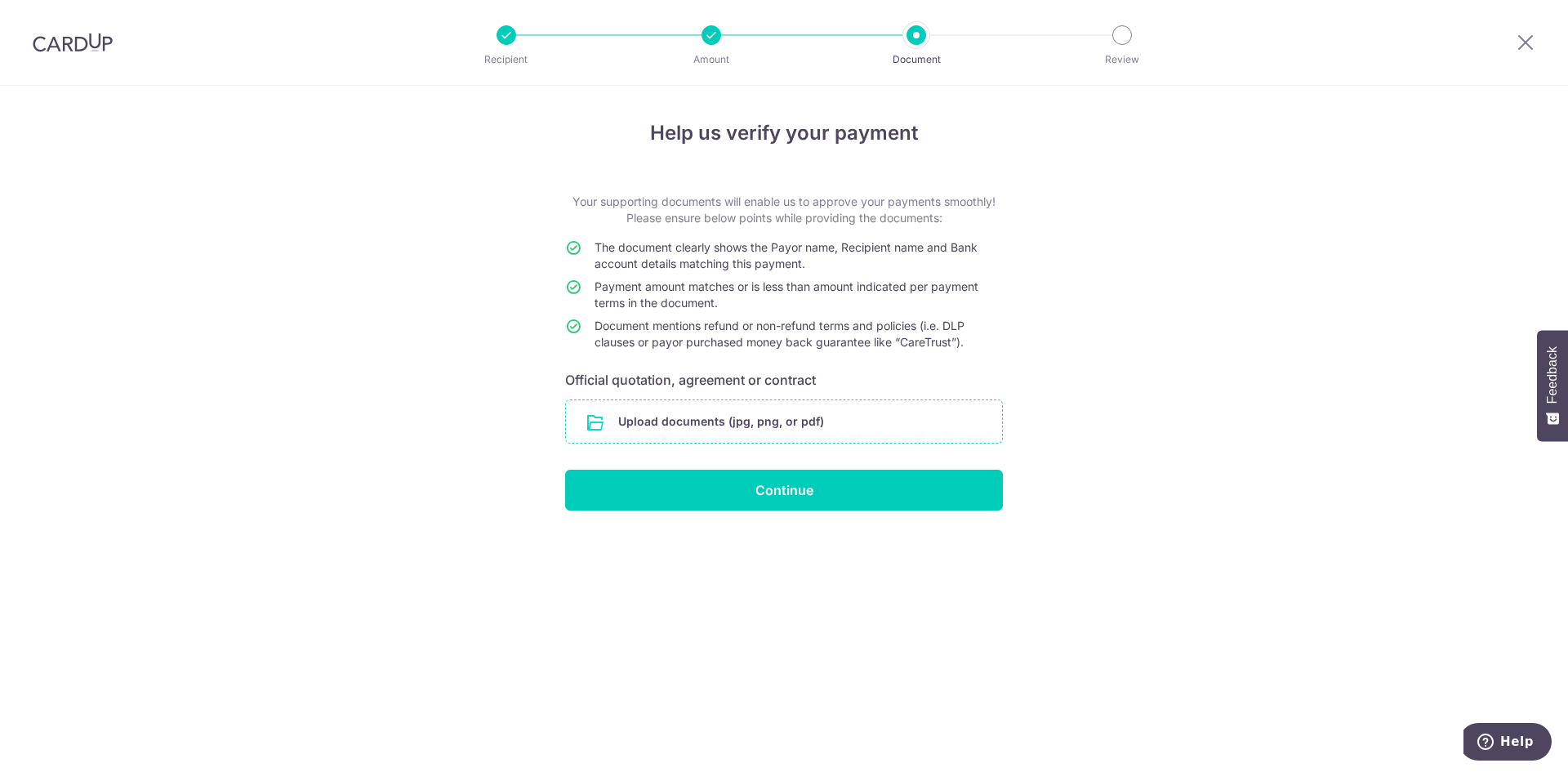
click at [768, 419] on input "file" at bounding box center [784, 421] width 436 height 42
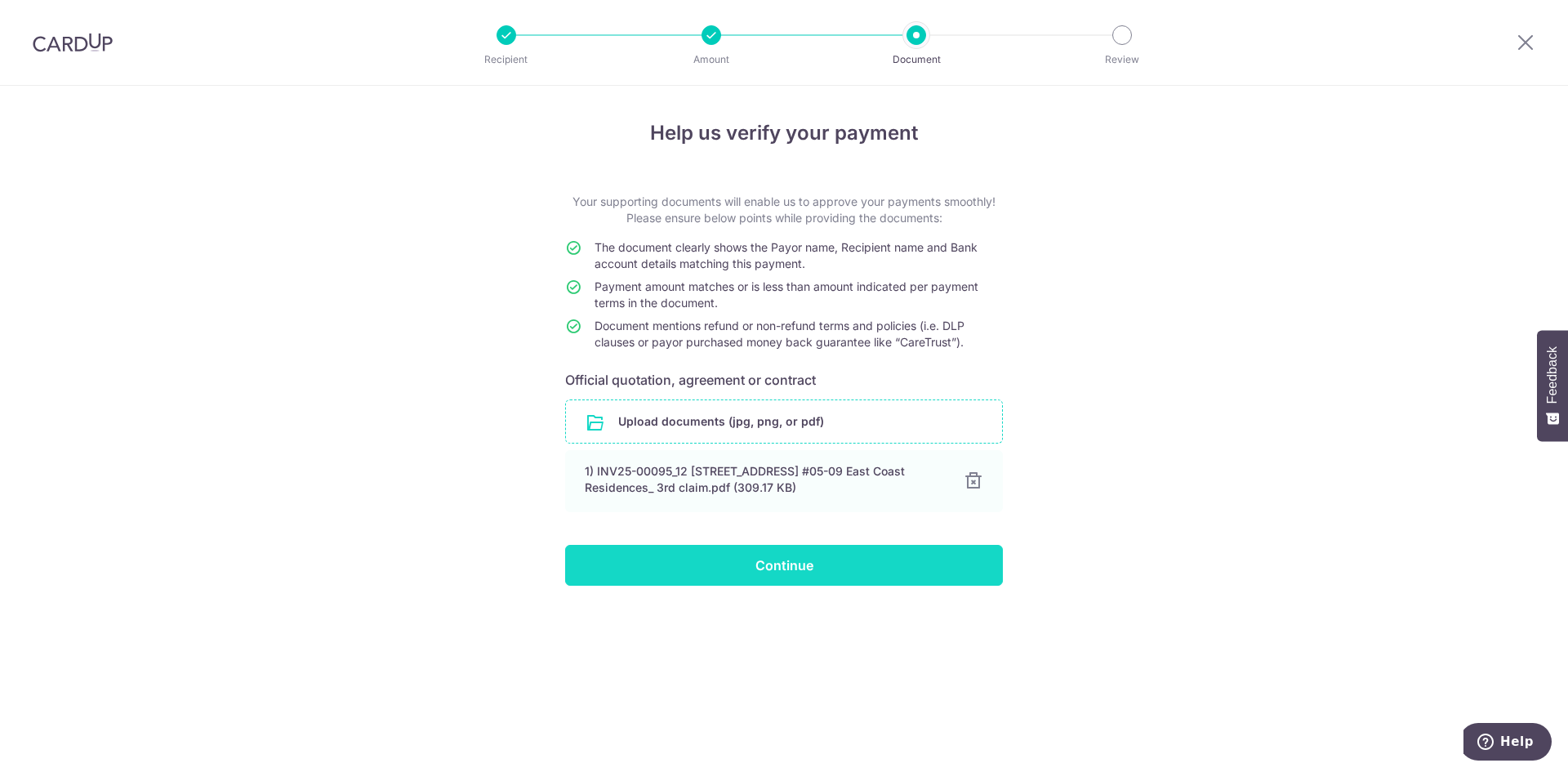
click at [764, 565] on input "Continue" at bounding box center [784, 565] width 437 height 41
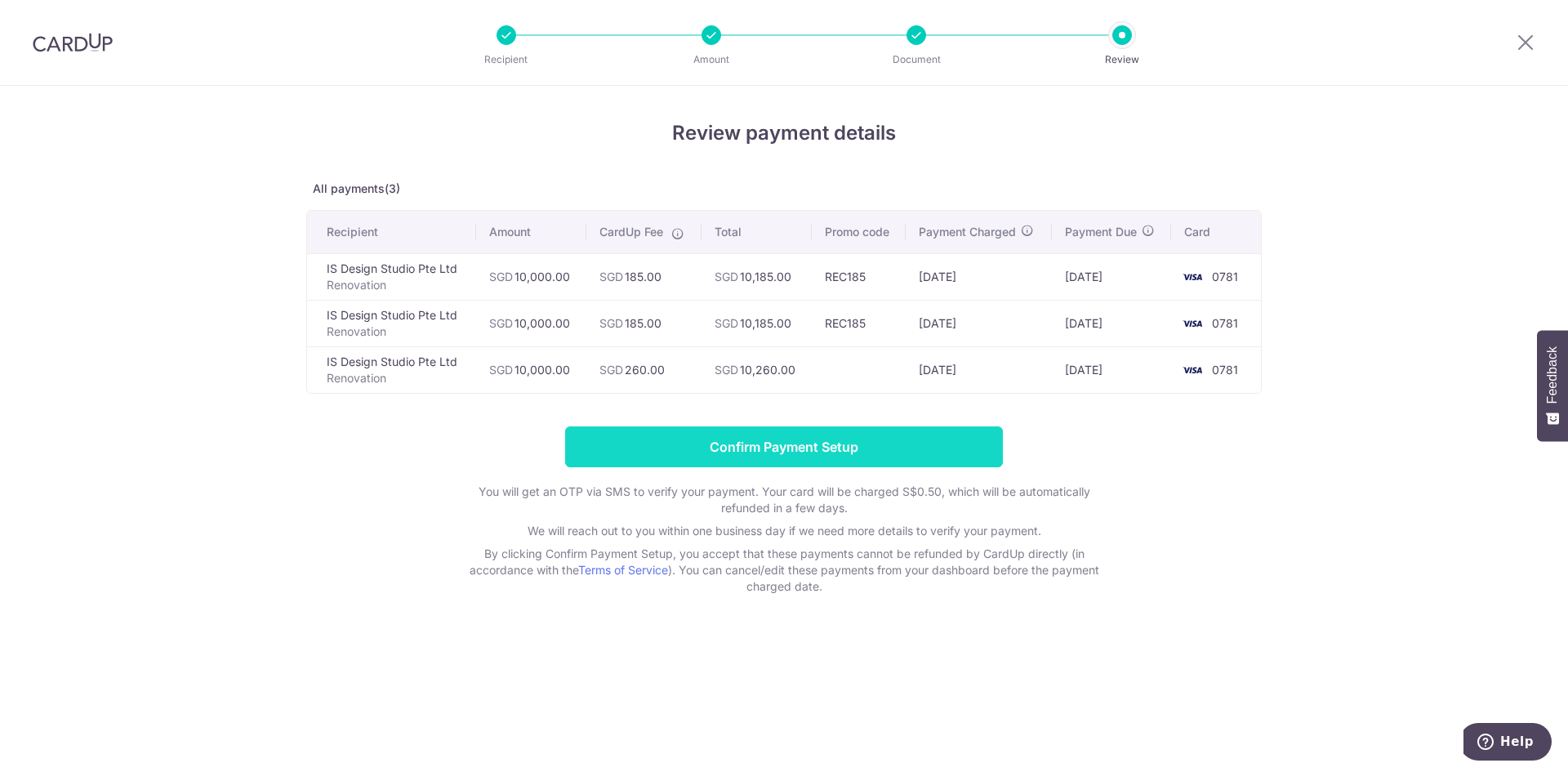
click at [797, 448] on input "Confirm Payment Setup" at bounding box center [784, 446] width 437 height 41
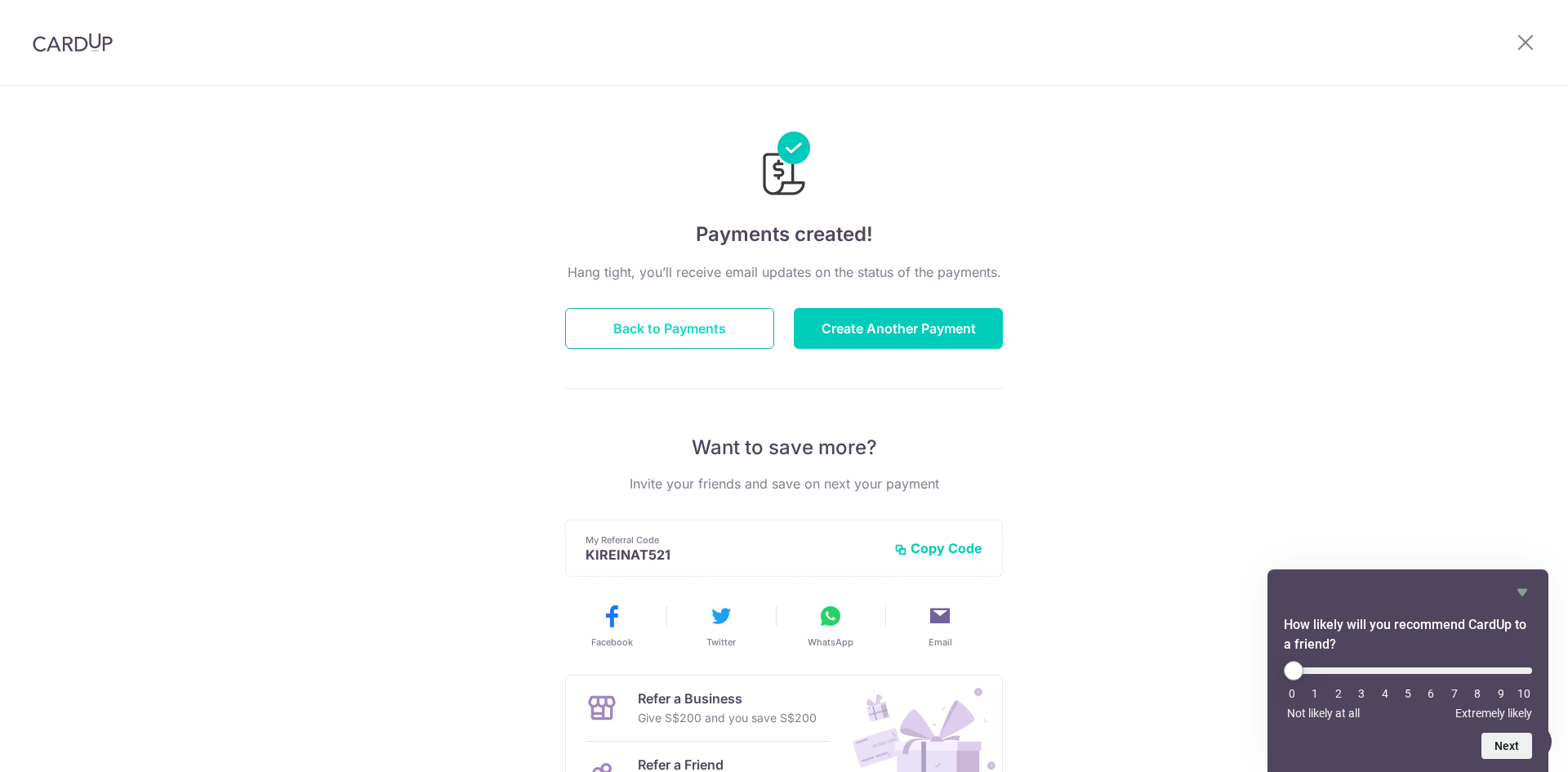
click at [673, 327] on button "Back to Payments" at bounding box center [669, 328] width 209 height 41
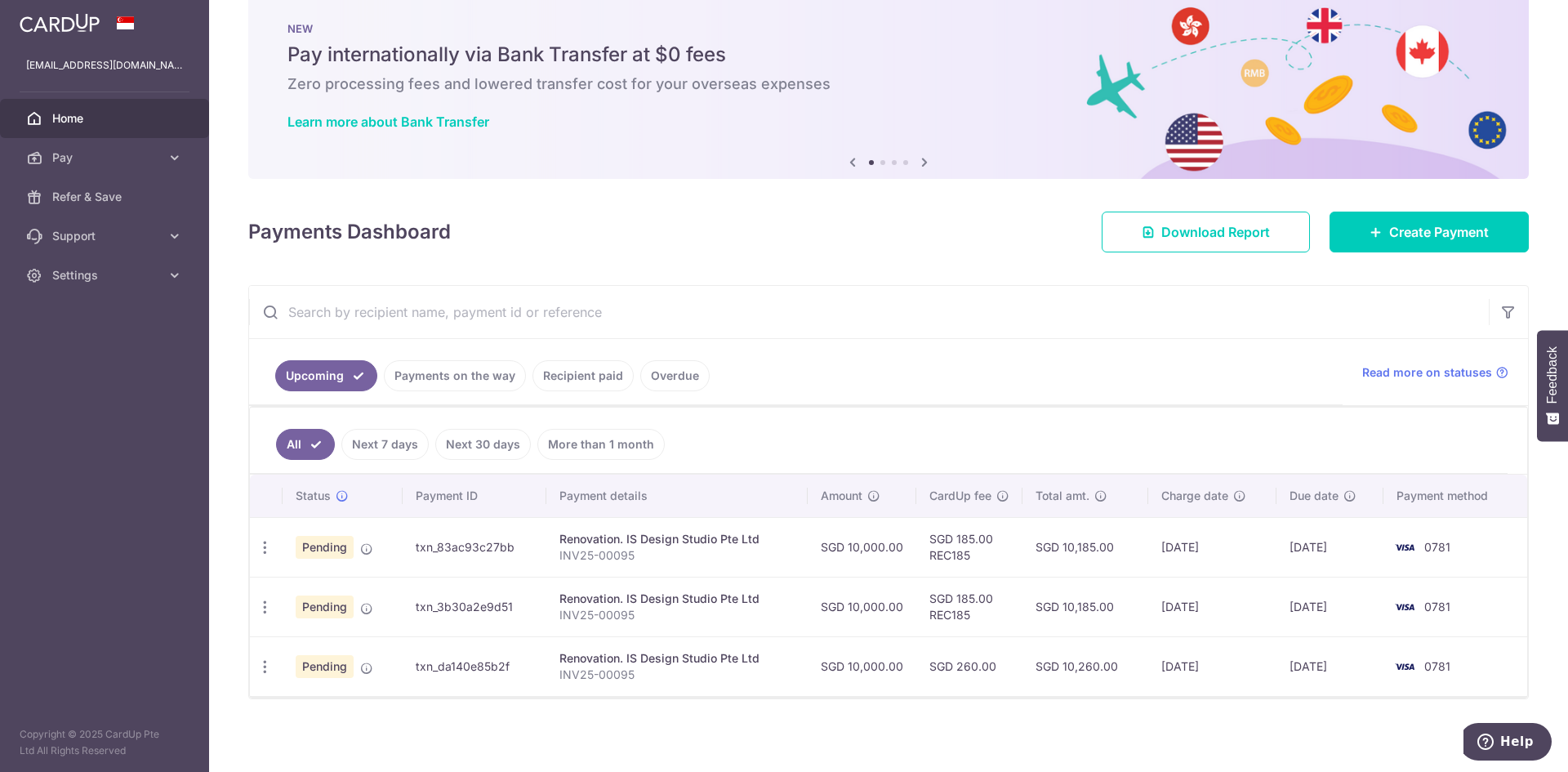
scroll to position [35, 0]
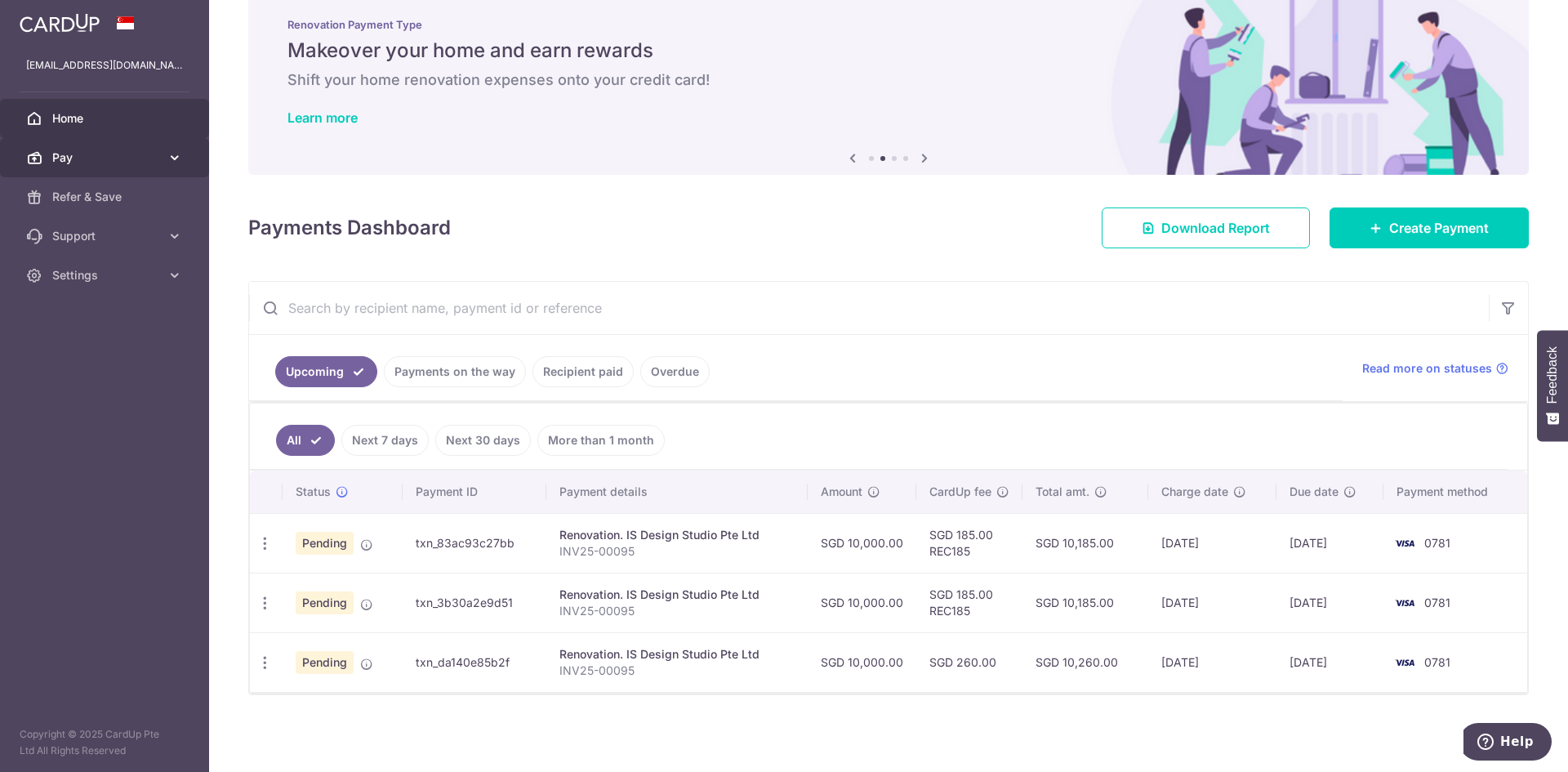
click at [93, 156] on span "Pay" at bounding box center [105, 157] width 107 height 16
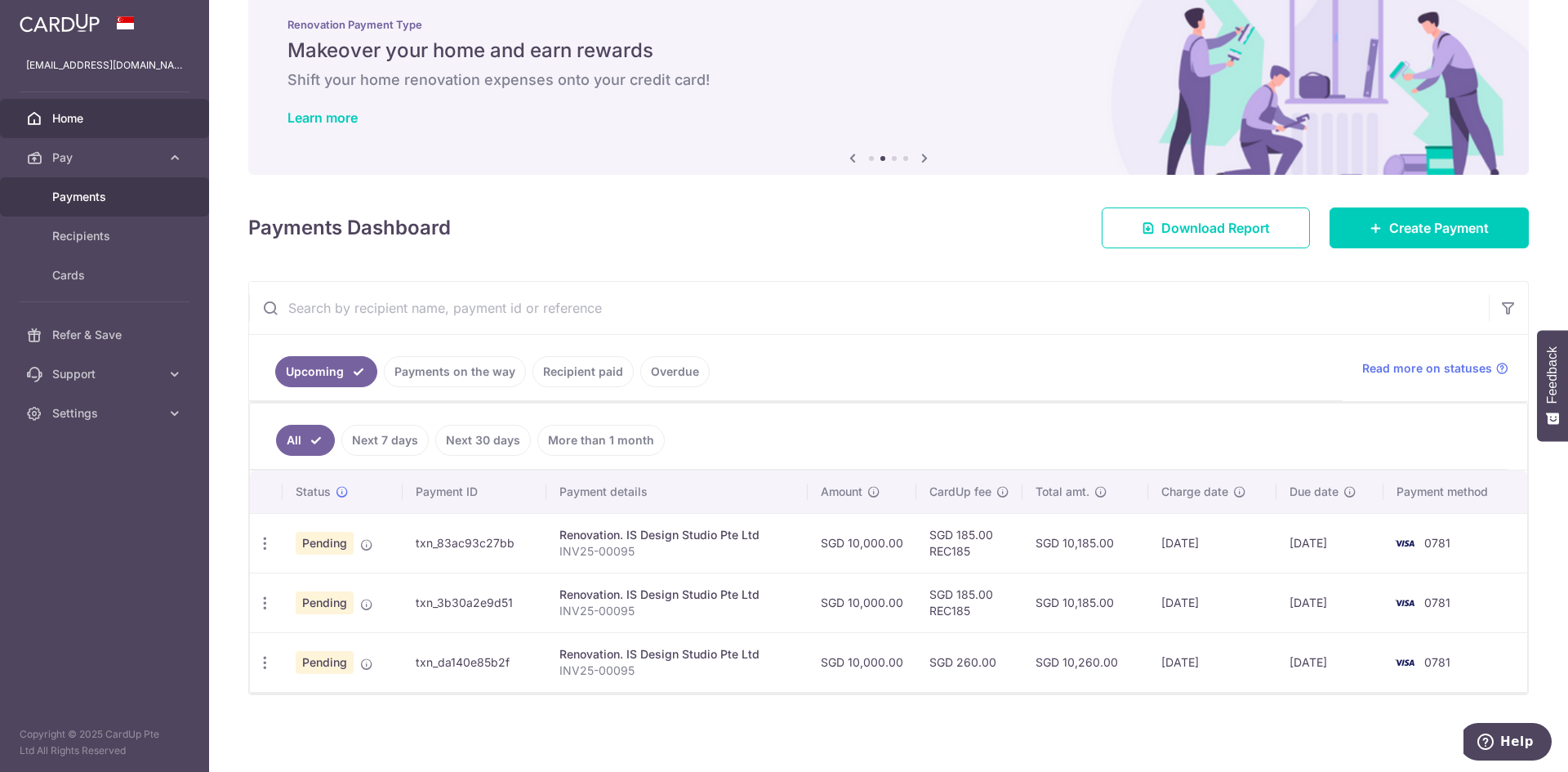
click at [86, 199] on span "Payments" at bounding box center [105, 197] width 107 height 16
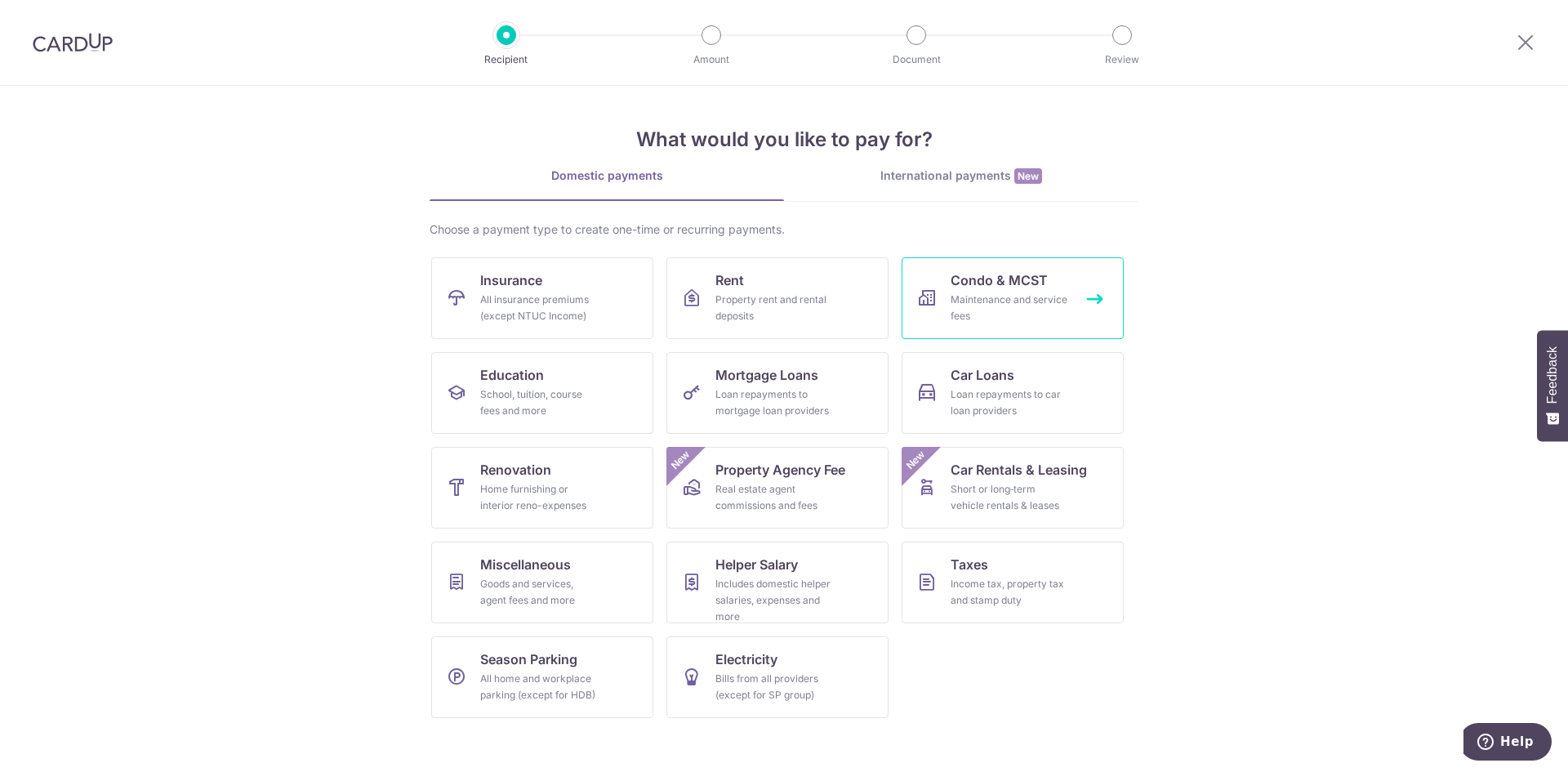
click at [993, 302] on div "Maintenance and service fees" at bounding box center [1009, 308] width 118 height 33
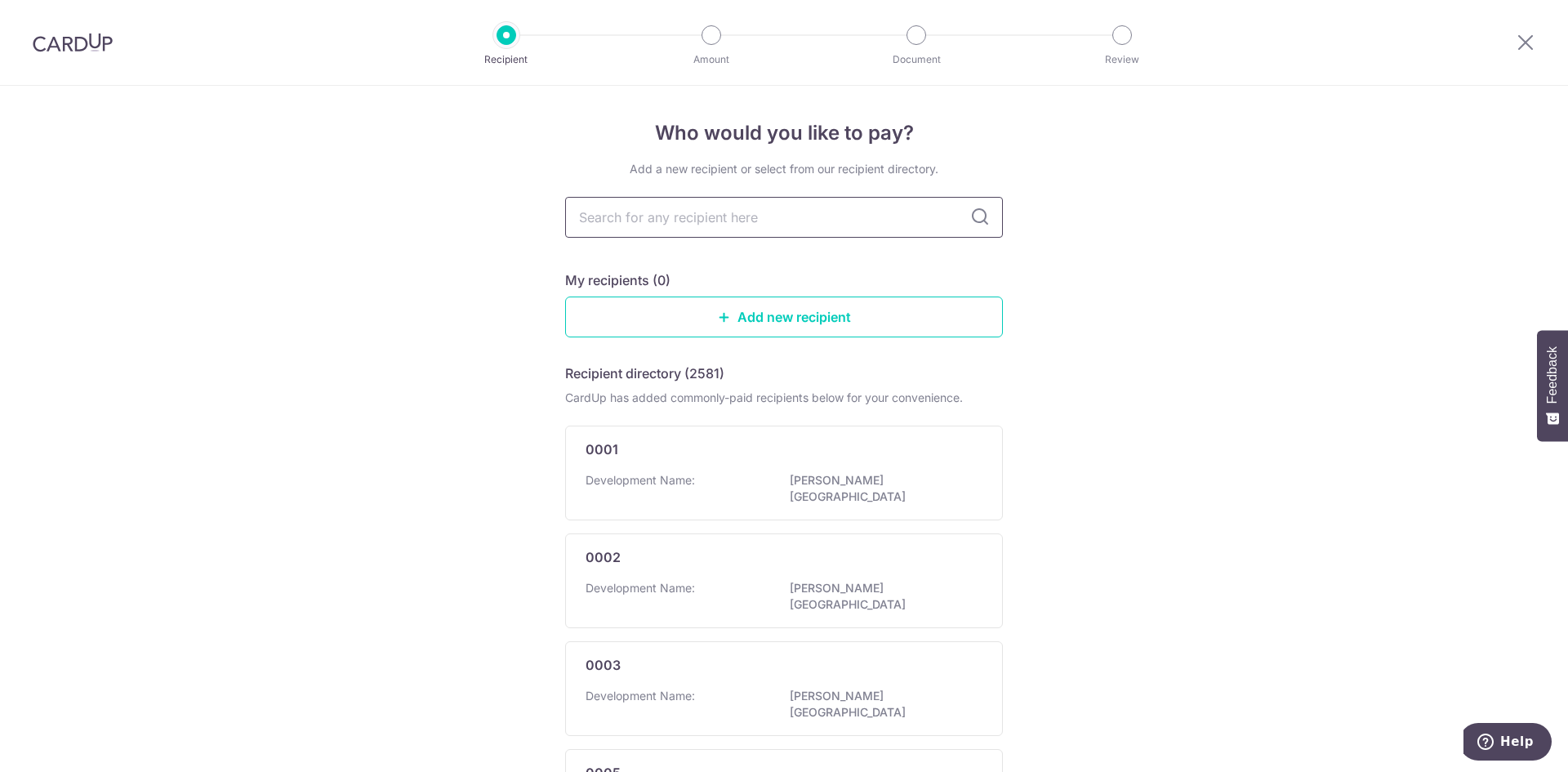
click at [710, 218] on input "text" at bounding box center [784, 217] width 437 height 41
type input "east coast"
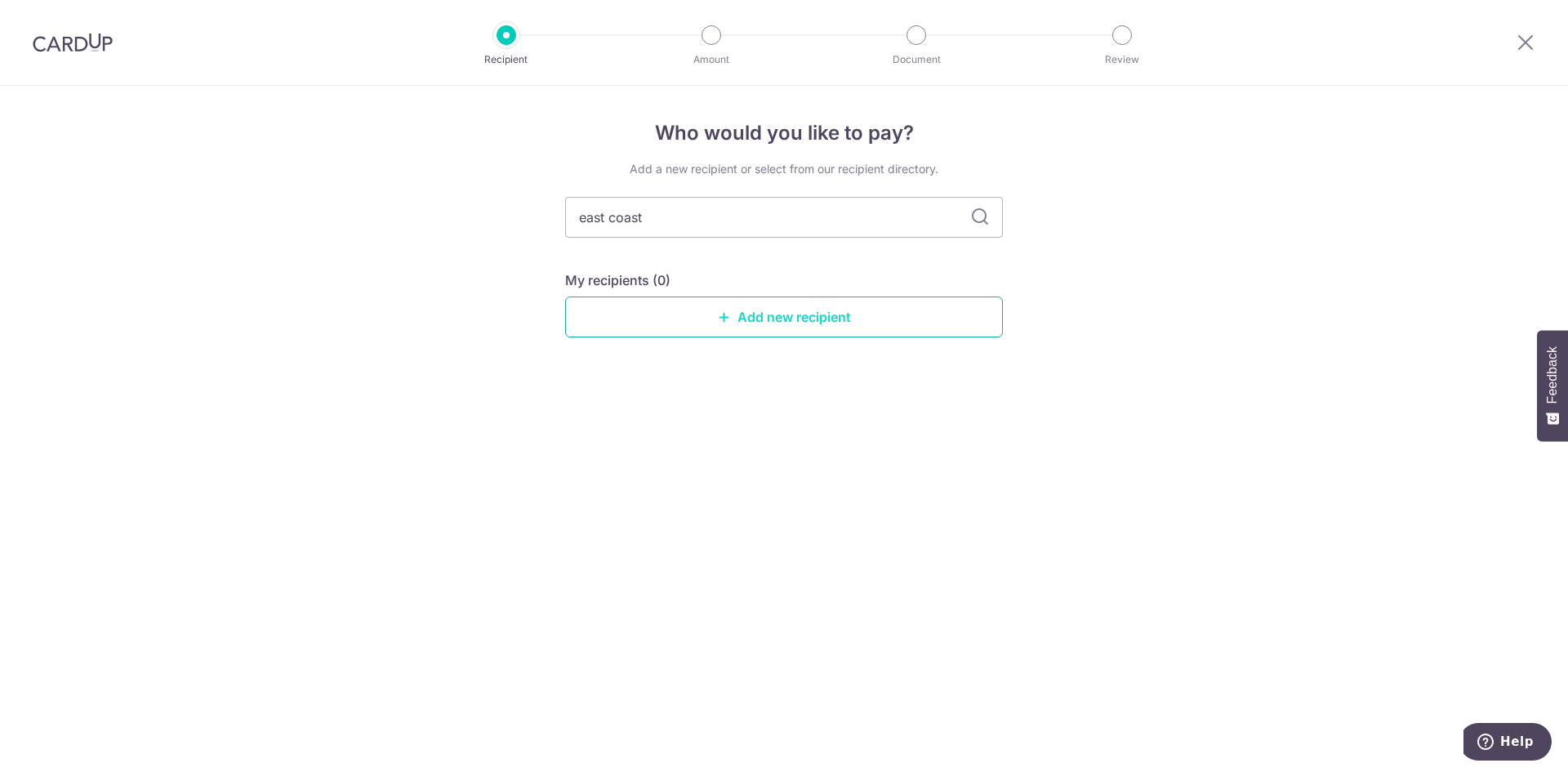
click at [771, 315] on link "Add new recipient" at bounding box center [784, 316] width 437 height 41
